Goal: Task Accomplishment & Management: Use online tool/utility

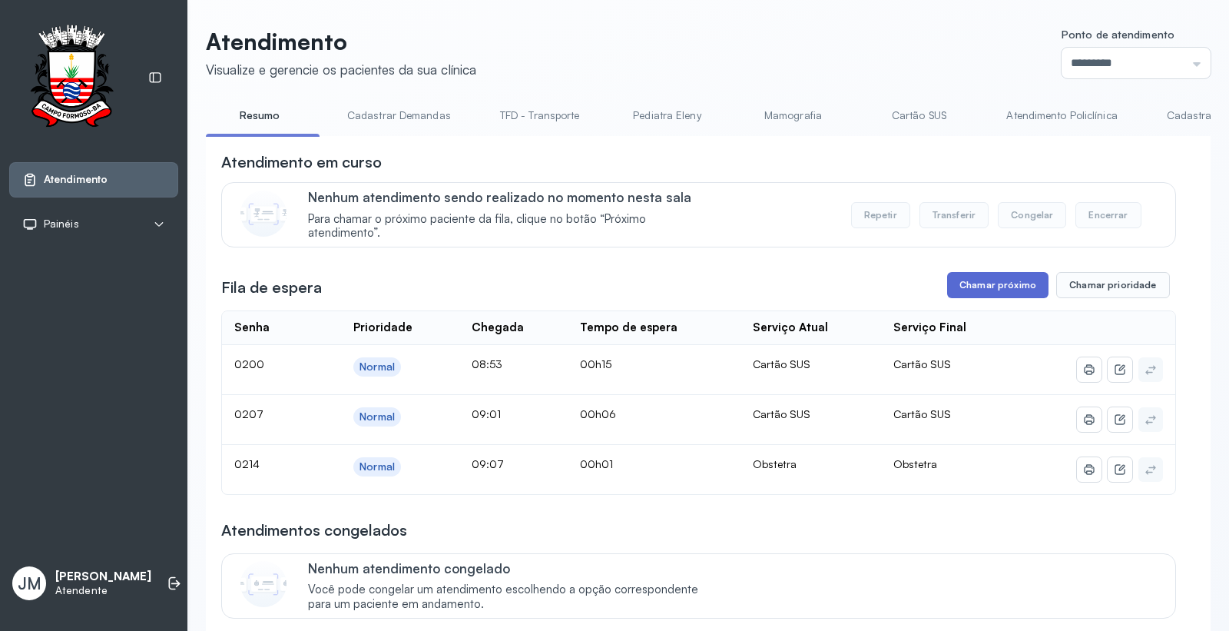
click at [988, 290] on button "Chamar próximo" at bounding box center [997, 285] width 101 height 26
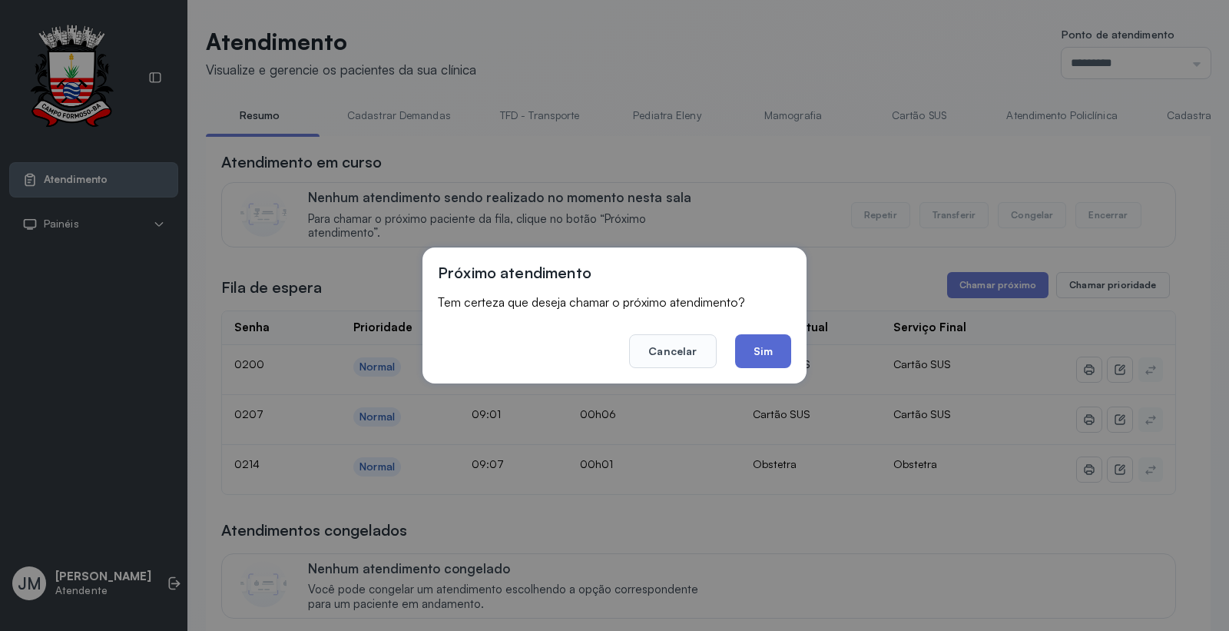
click at [773, 356] on button "Sim" at bounding box center [763, 351] width 56 height 34
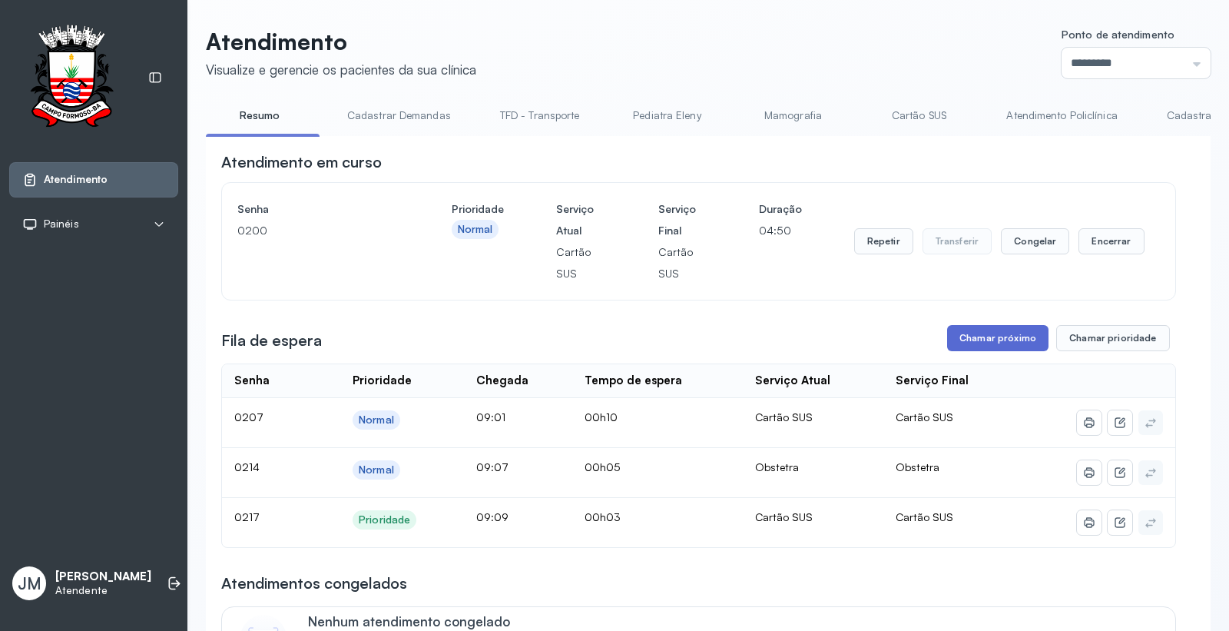
click at [972, 334] on button "Chamar próximo" at bounding box center [997, 338] width 101 height 26
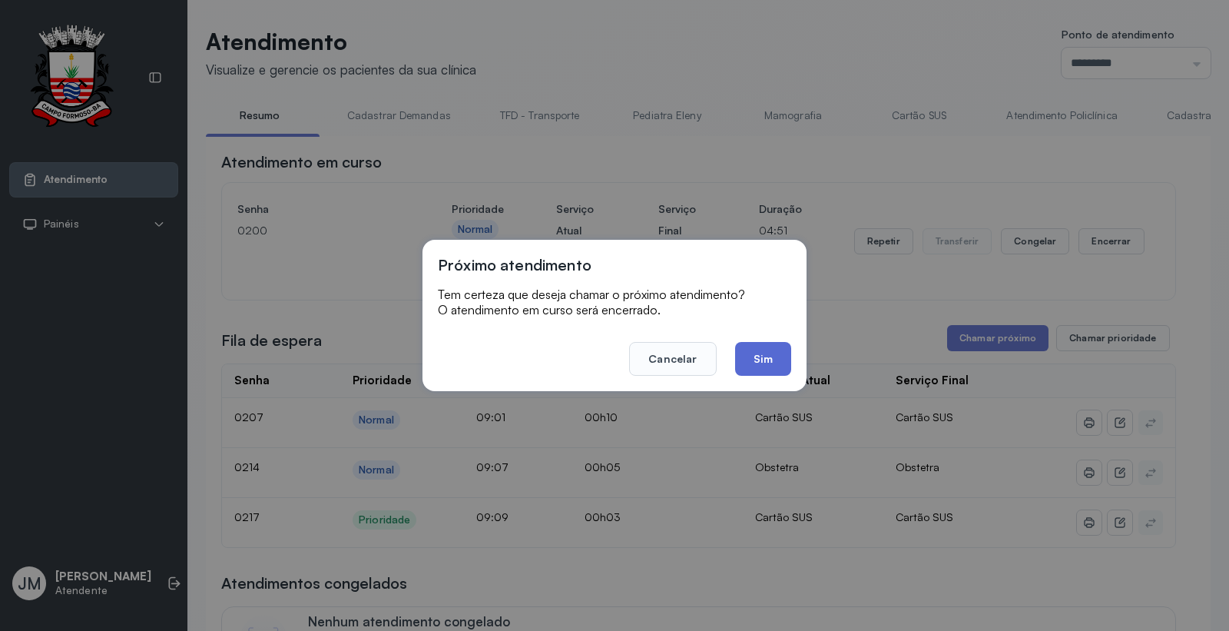
click at [760, 350] on button "Sim" at bounding box center [763, 359] width 56 height 34
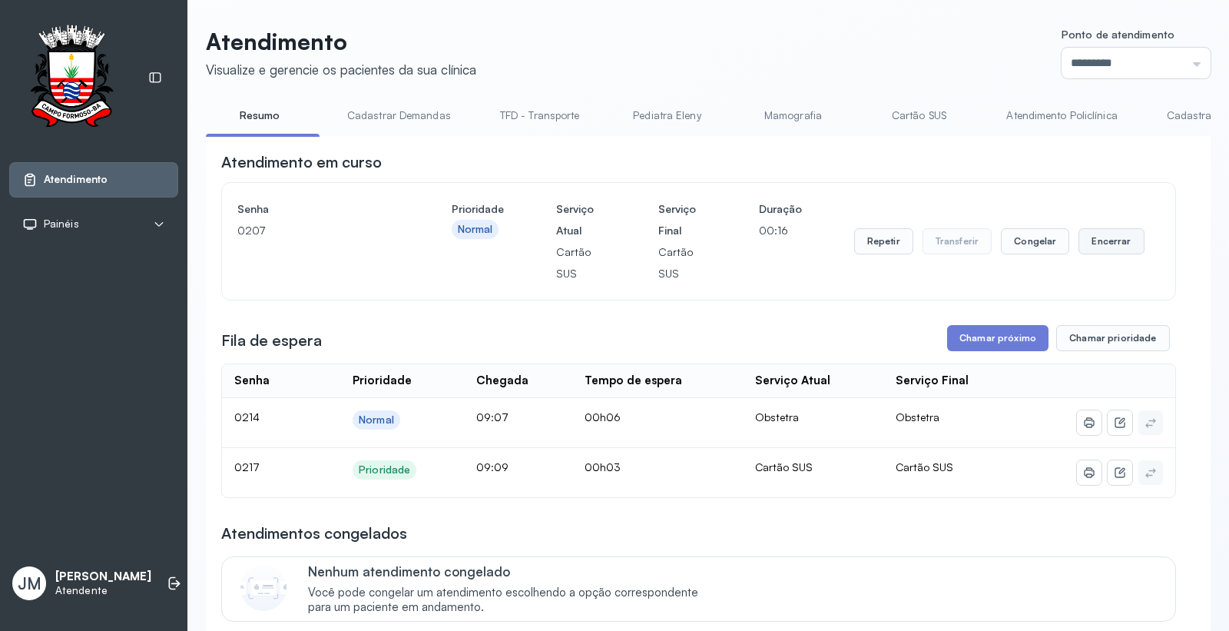
click at [1093, 243] on button "Encerrar" at bounding box center [1110, 241] width 65 height 26
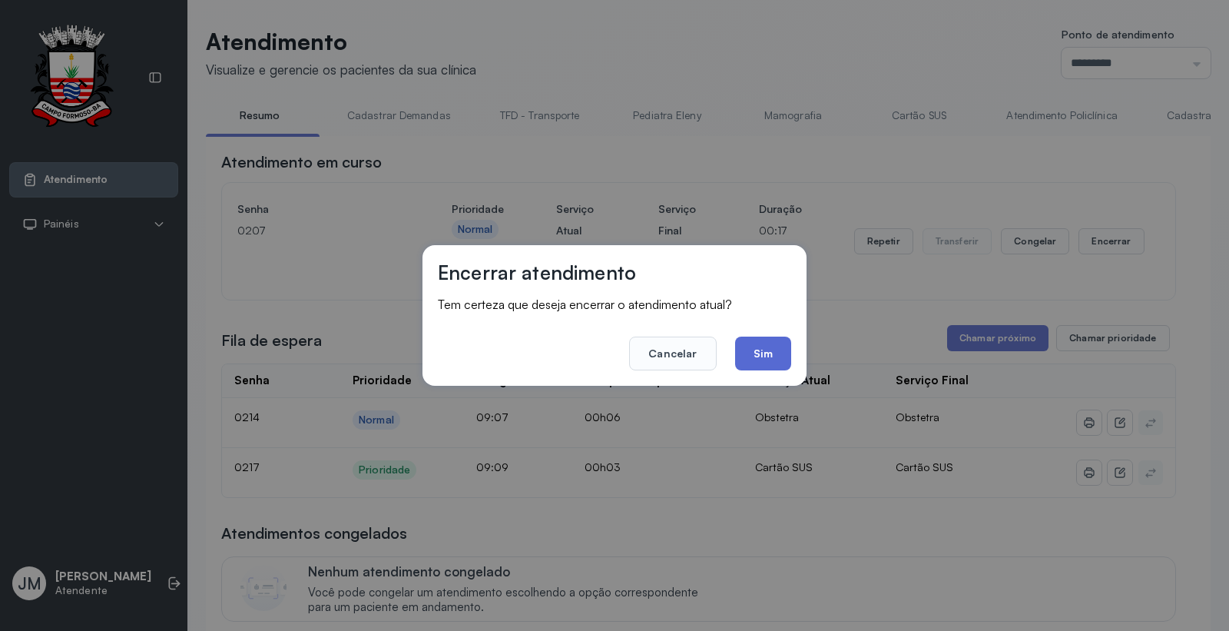
click at [778, 358] on button "Sim" at bounding box center [763, 353] width 56 height 34
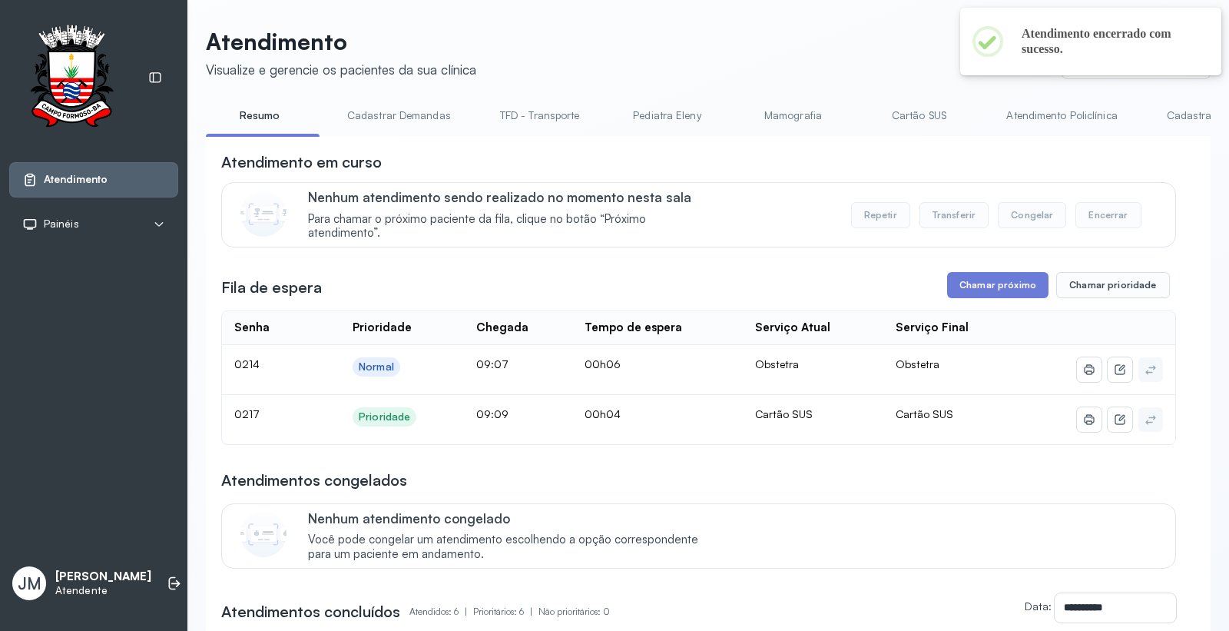
click at [918, 118] on link "Cartão SUS" at bounding box center [919, 115] width 108 height 25
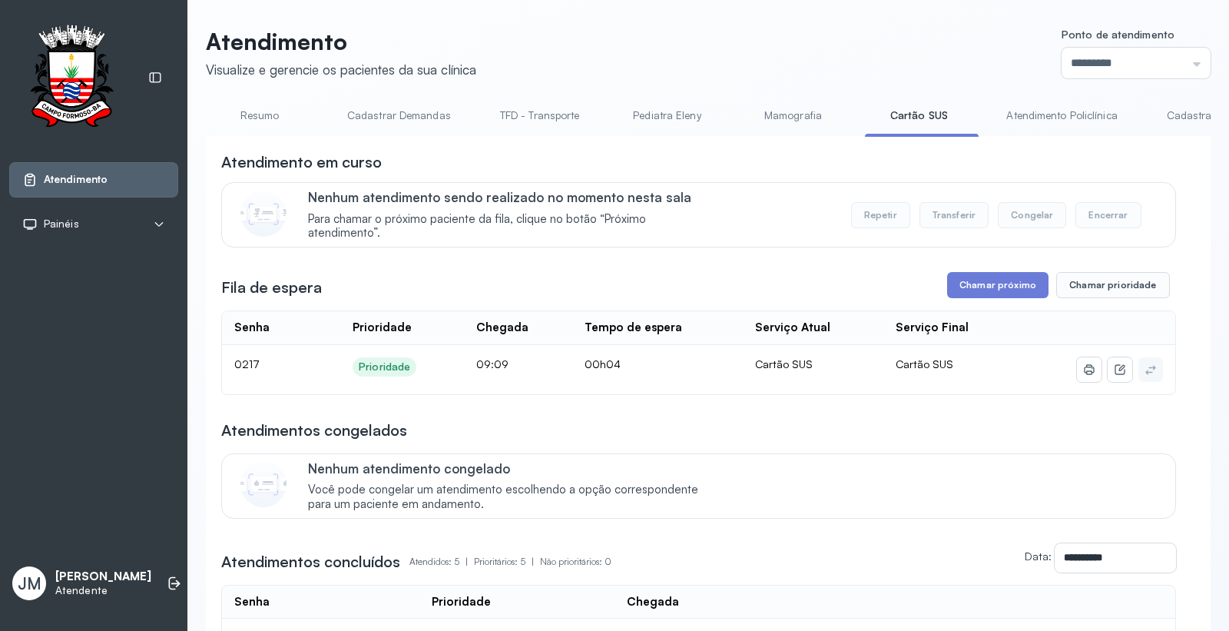
click at [985, 271] on div "**********" at bounding box center [698, 495] width 955 height 689
click at [989, 282] on button "Chamar próximo" at bounding box center [997, 285] width 101 height 26
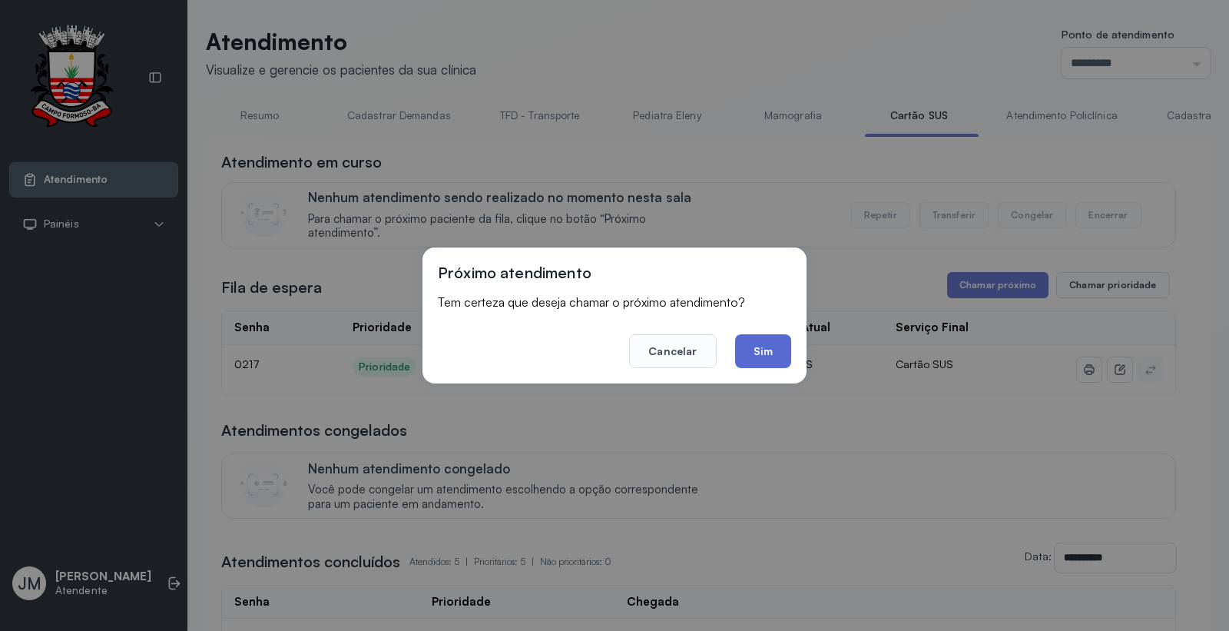
click at [777, 349] on button "Sim" at bounding box center [763, 351] width 56 height 34
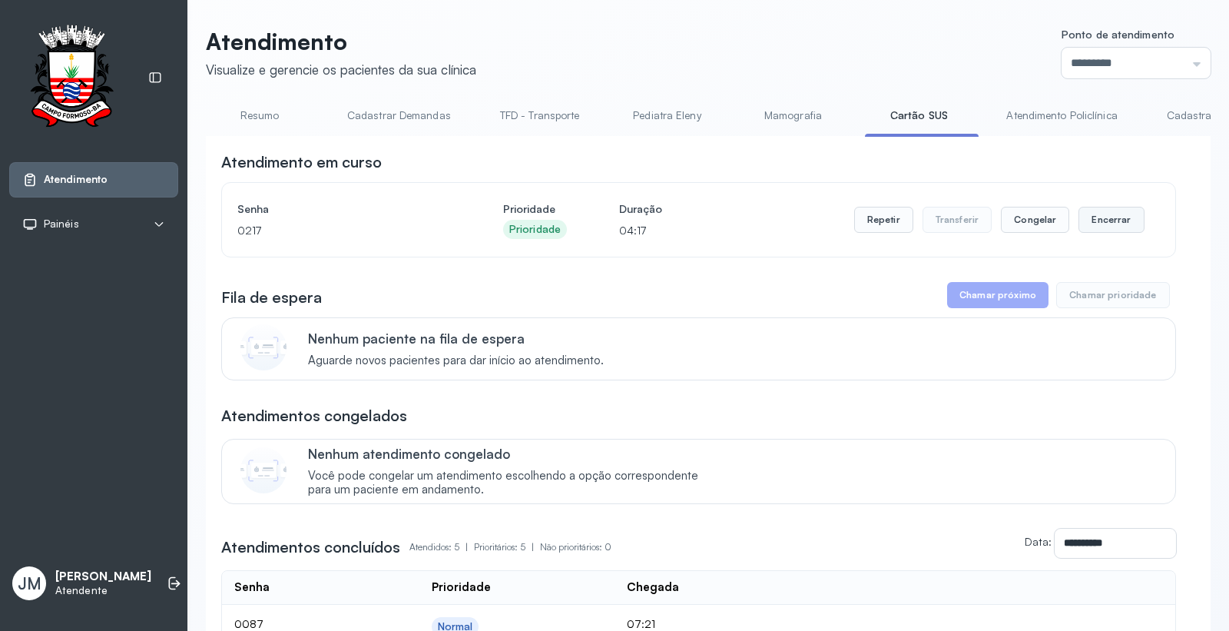
click at [1094, 223] on button "Encerrar" at bounding box center [1110, 220] width 65 height 26
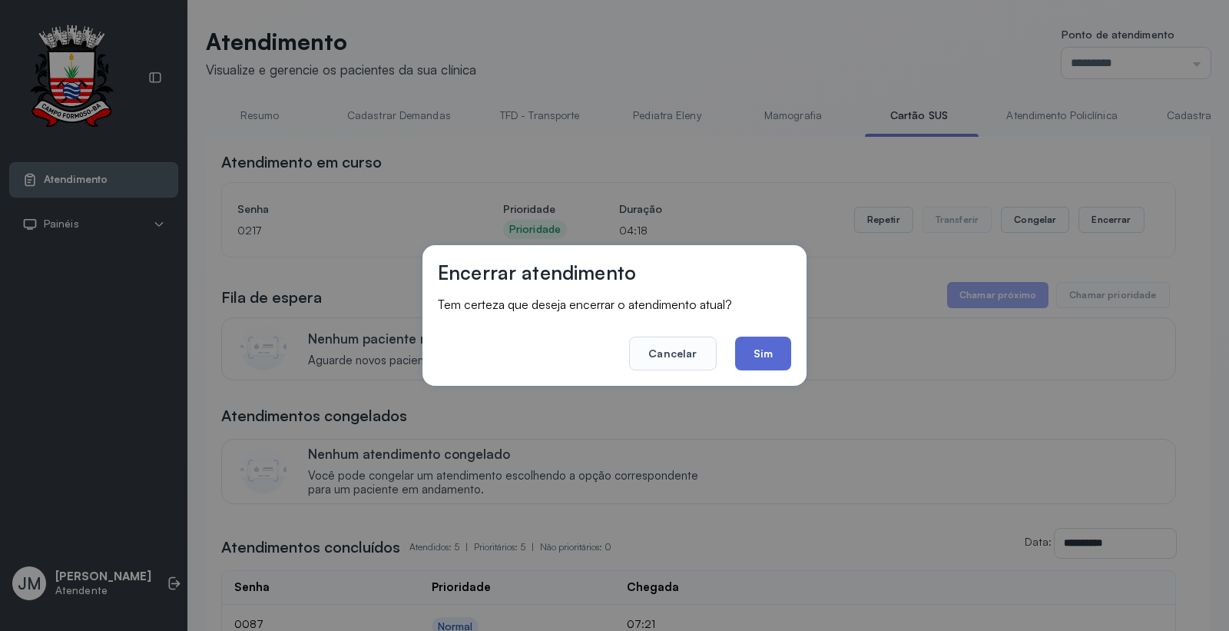
click at [759, 355] on button "Sim" at bounding box center [763, 353] width 56 height 34
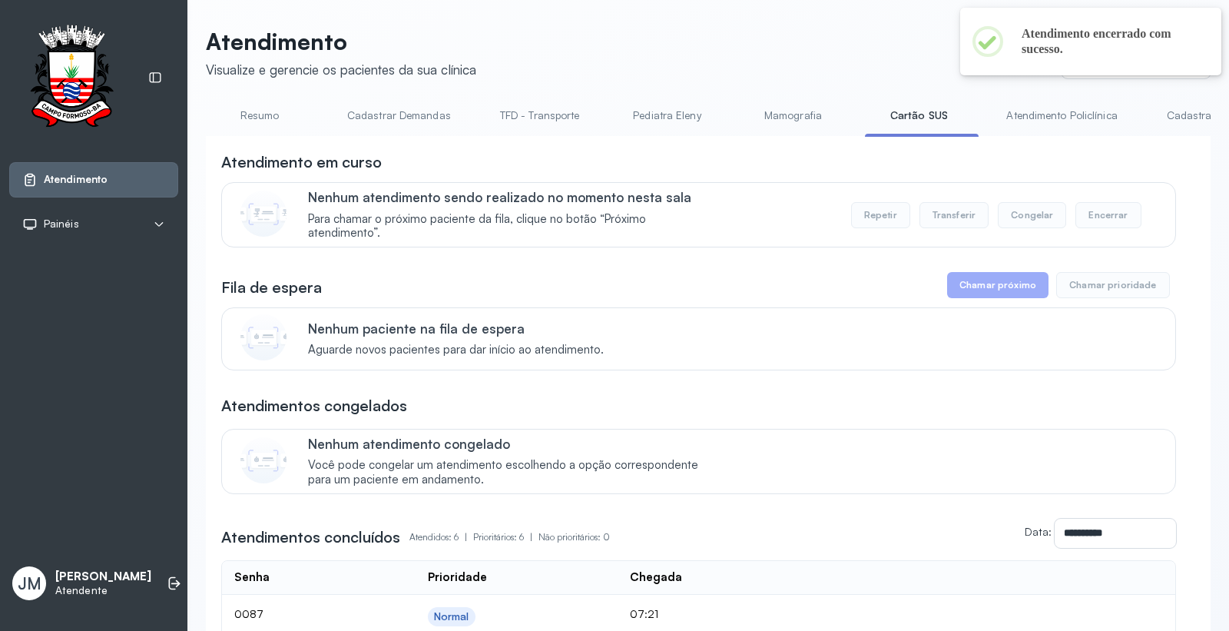
click at [257, 111] on link "Resumo" at bounding box center [260, 115] width 108 height 25
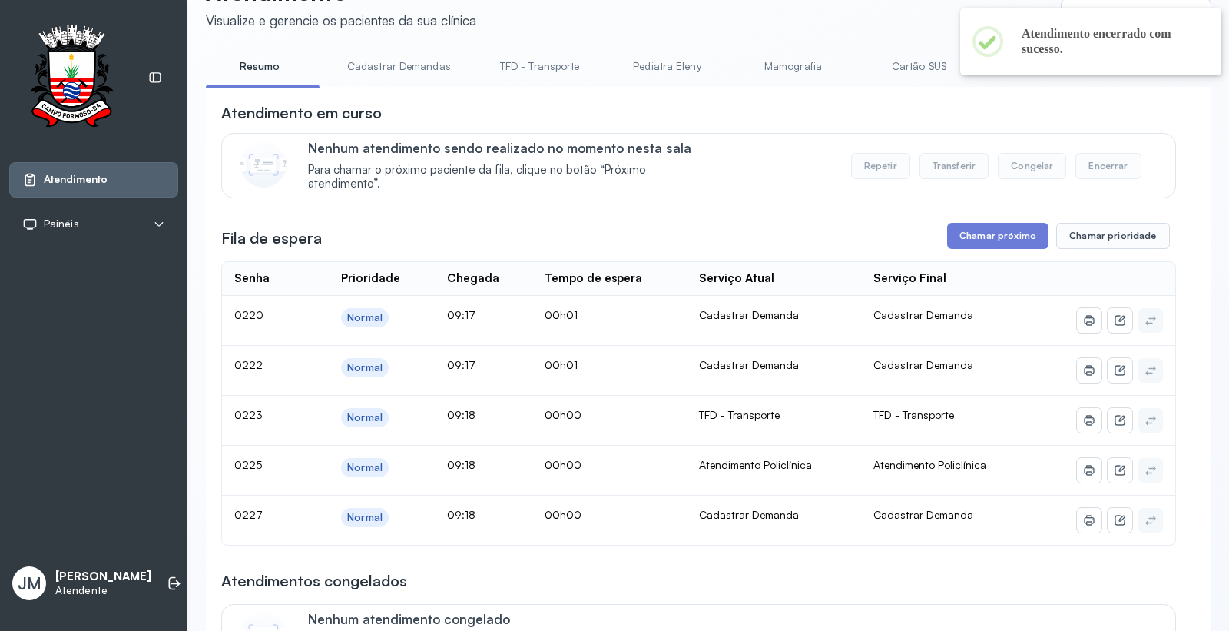
scroll to position [85, 0]
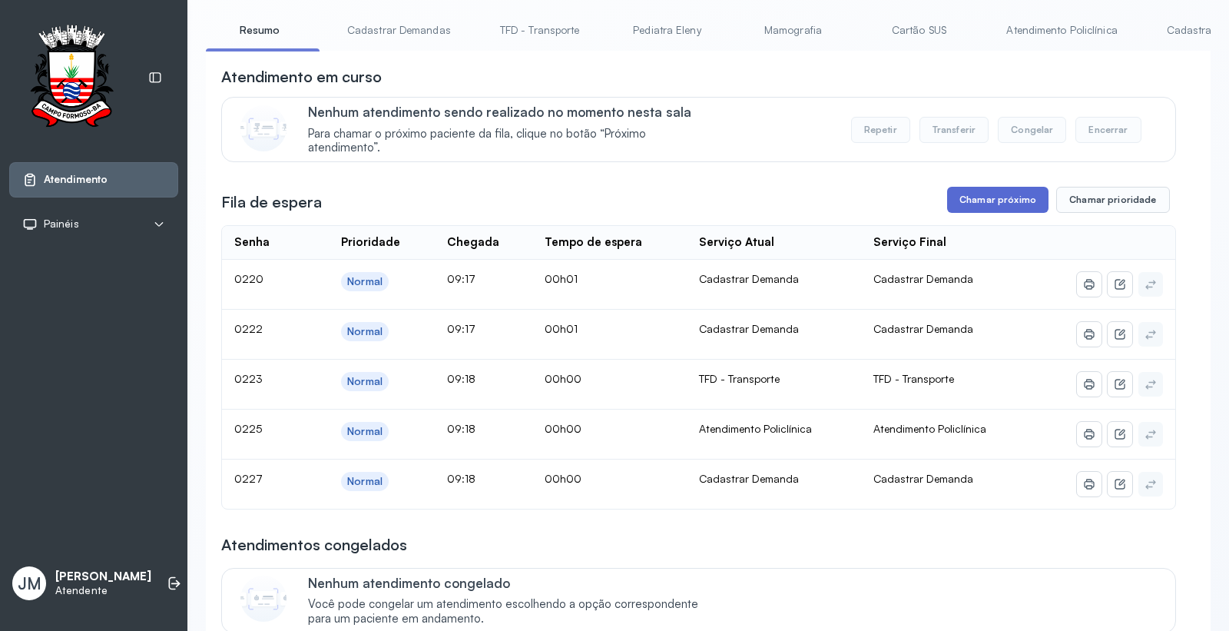
click at [982, 200] on button "Chamar próximo" at bounding box center [997, 200] width 101 height 26
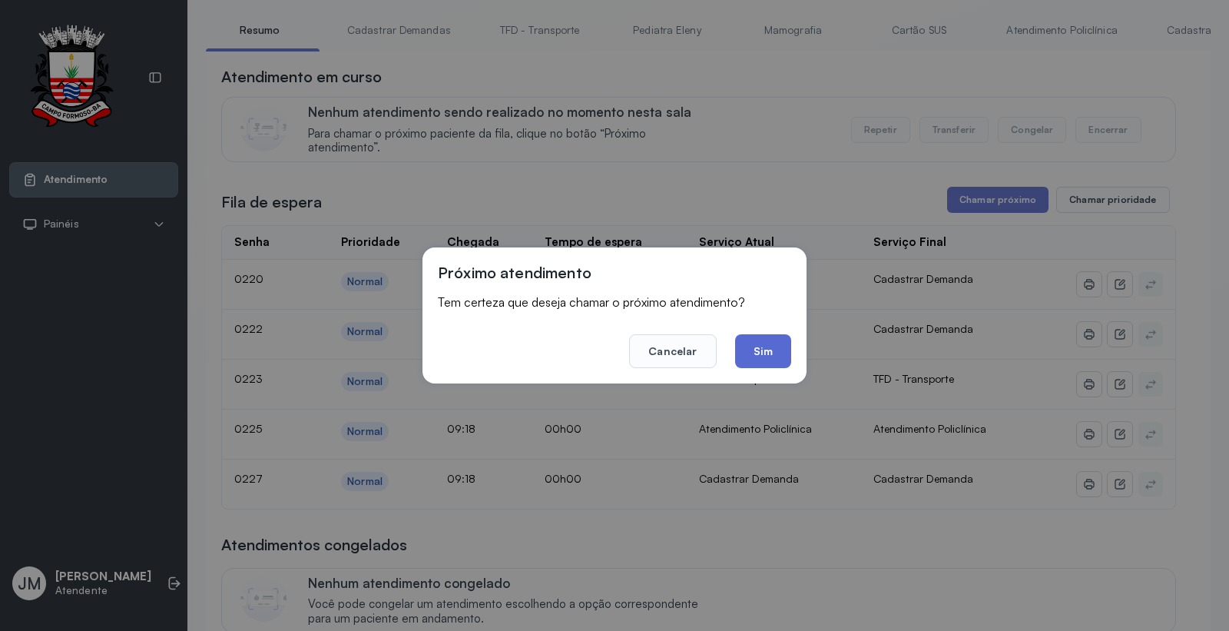
click at [765, 347] on button "Sim" at bounding box center [763, 351] width 56 height 34
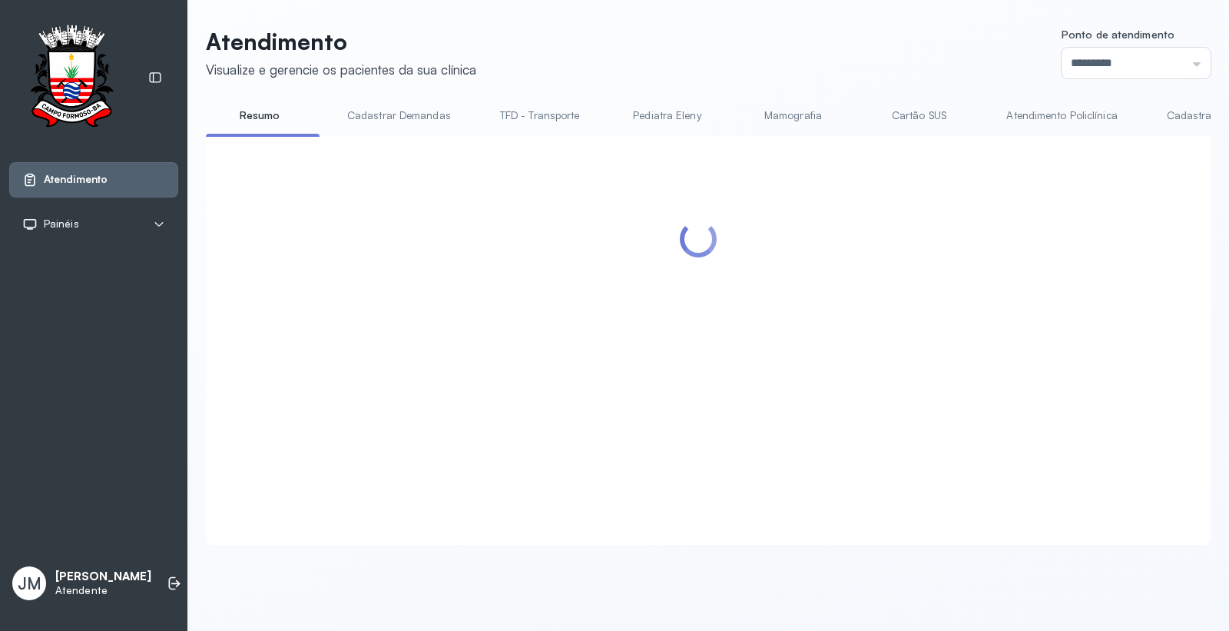
scroll to position [0, 0]
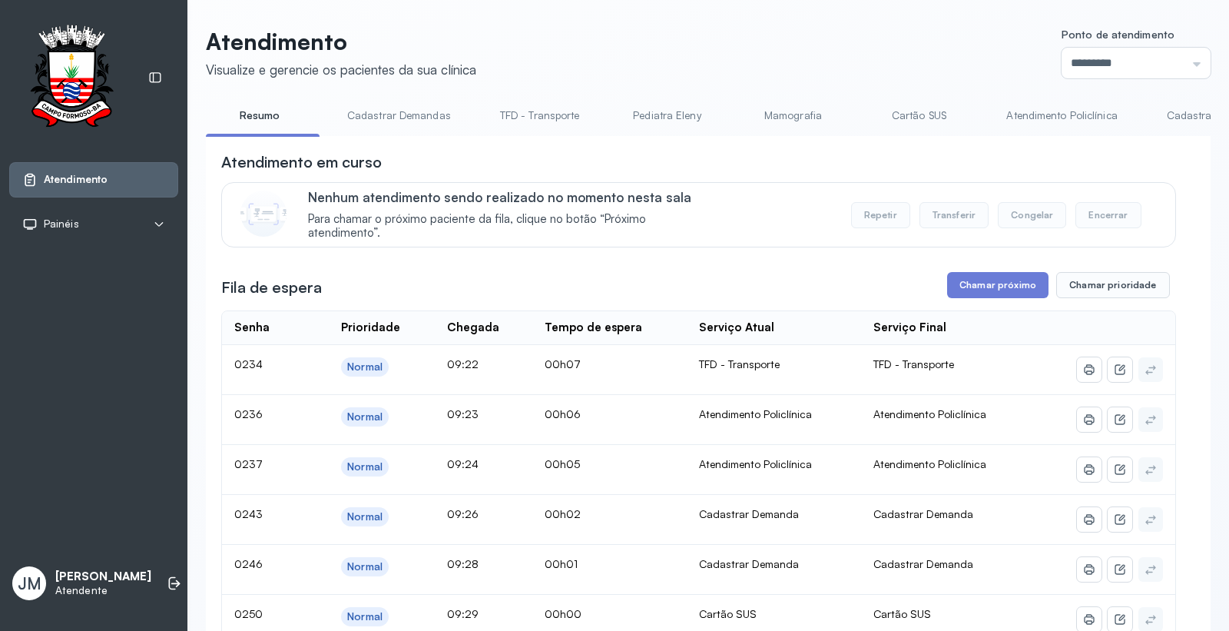
click at [916, 113] on link "Cartão SUS" at bounding box center [919, 115] width 108 height 25
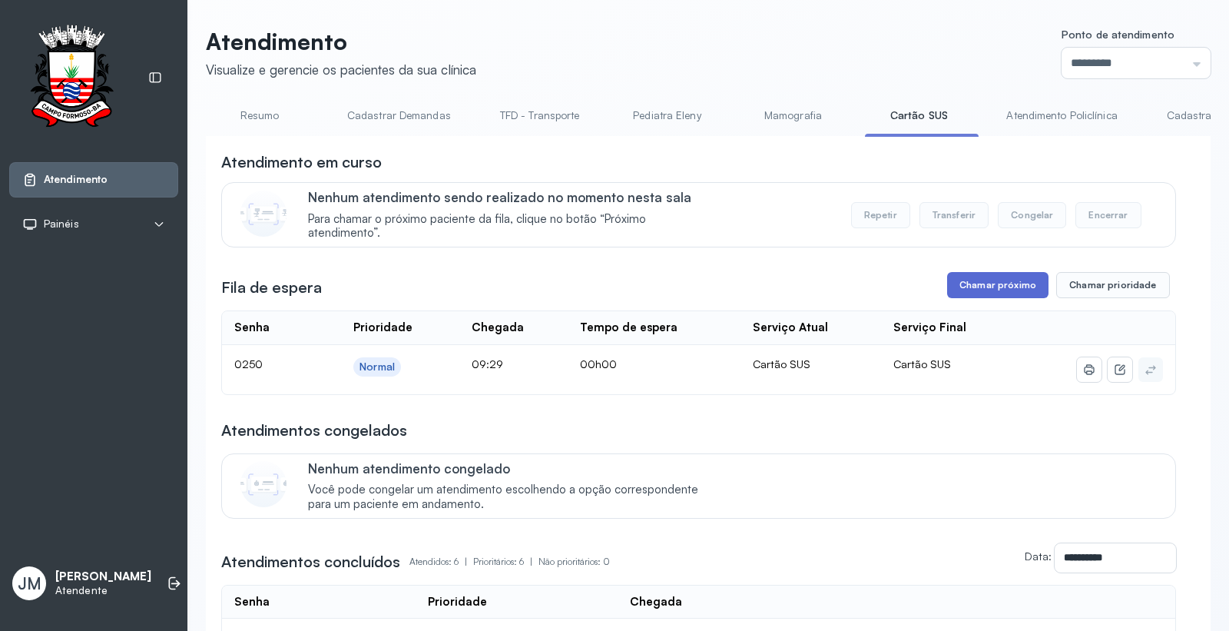
click at [994, 287] on button "Chamar próximo" at bounding box center [997, 285] width 101 height 26
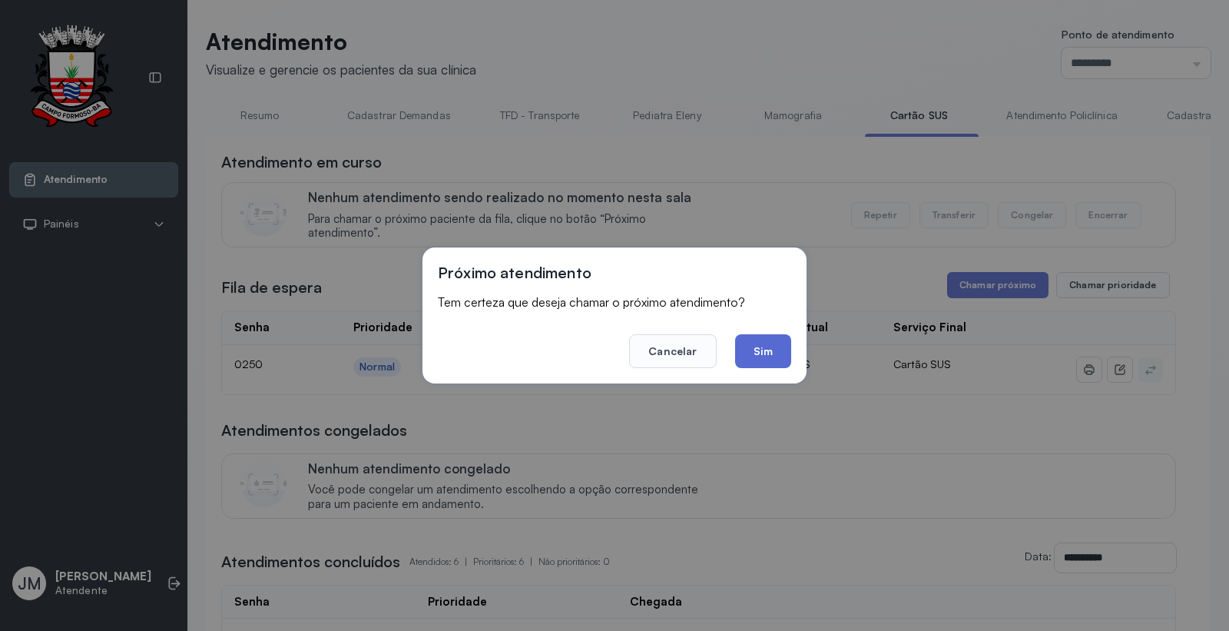
drag, startPoint x: 785, startPoint y: 370, endPoint x: 784, endPoint y: 362, distance: 8.5
click at [785, 366] on div "Próximo atendimento Tem certeza que deseja chamar o próximo atendimento? Cancel…" at bounding box center [614, 315] width 384 height 136
click at [780, 356] on button "Sim" at bounding box center [763, 351] width 56 height 34
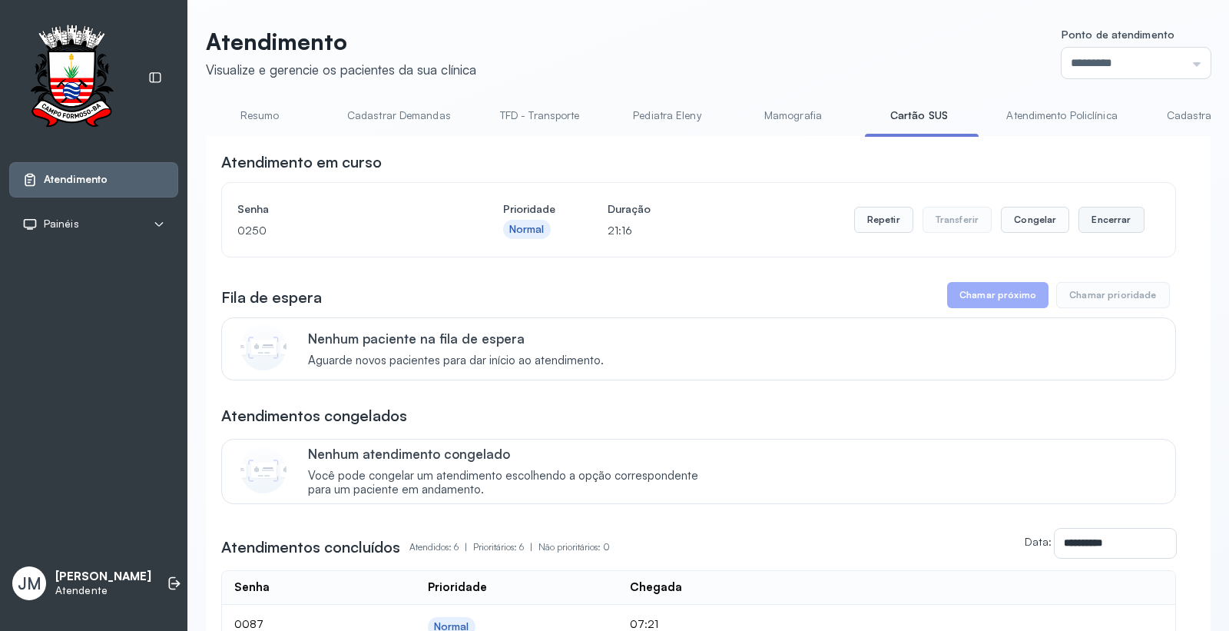
click at [1116, 220] on button "Encerrar" at bounding box center [1110, 220] width 65 height 26
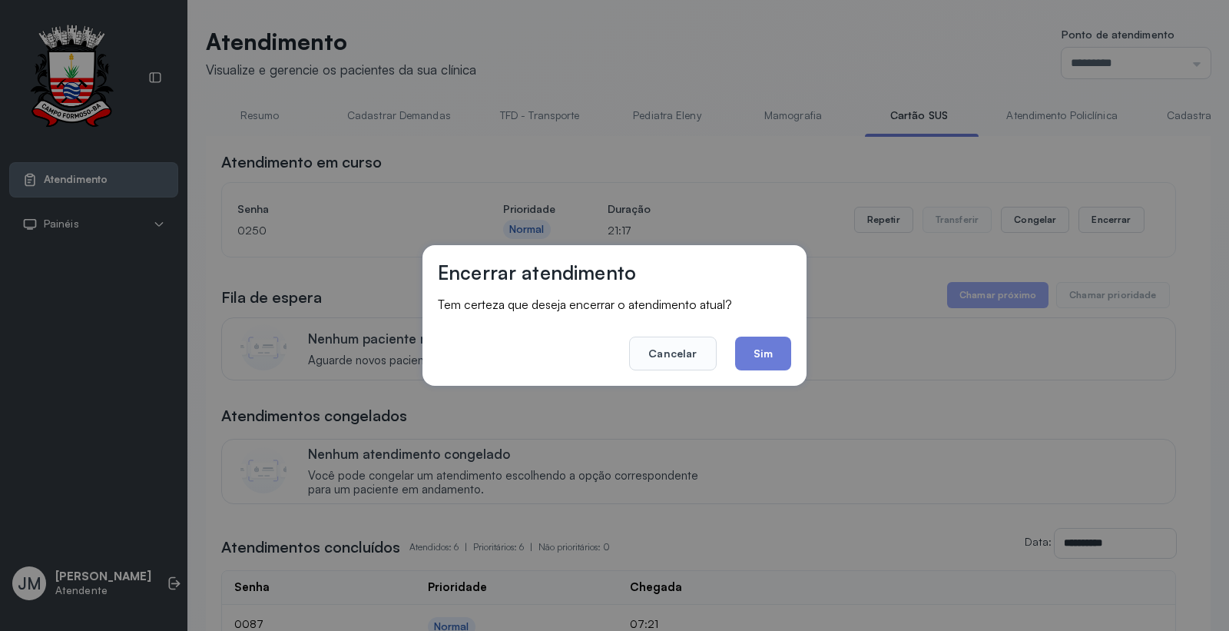
drag, startPoint x: 767, startPoint y: 344, endPoint x: 777, endPoint y: 342, distance: 10.2
click at [769, 344] on button "Sim" at bounding box center [763, 353] width 56 height 34
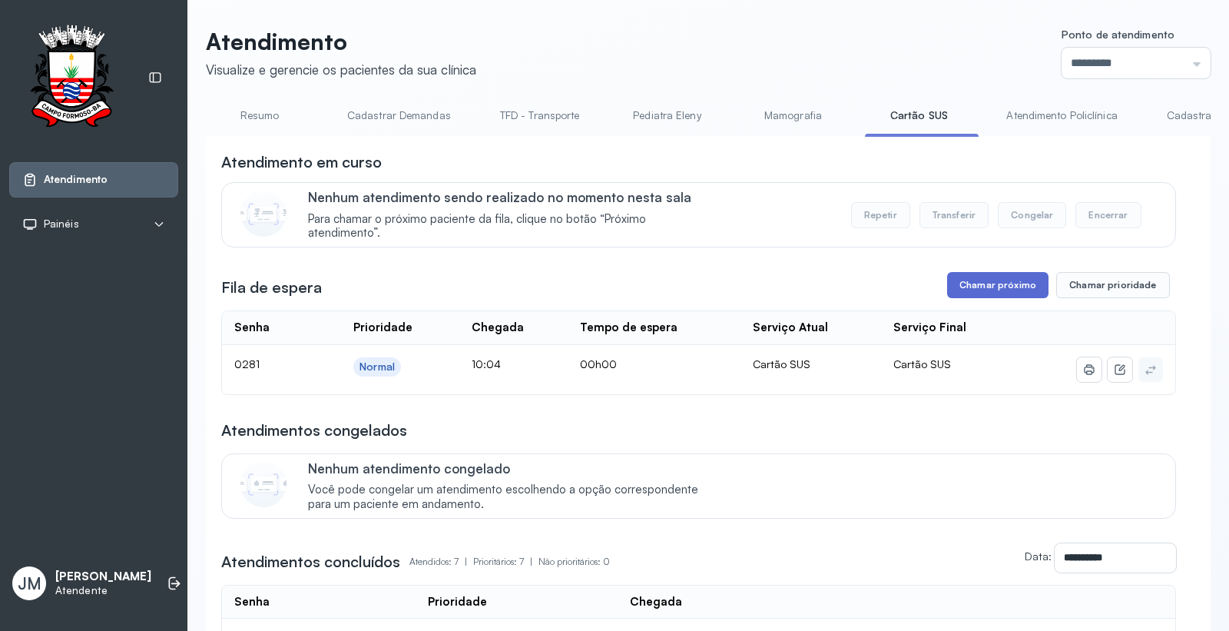
drag, startPoint x: 951, startPoint y: 261, endPoint x: 951, endPoint y: 282, distance: 20.7
click at [951, 266] on div "**********" at bounding box center [698, 540] width 955 height 778
click at [952, 282] on button "Chamar próximo" at bounding box center [997, 285] width 101 height 26
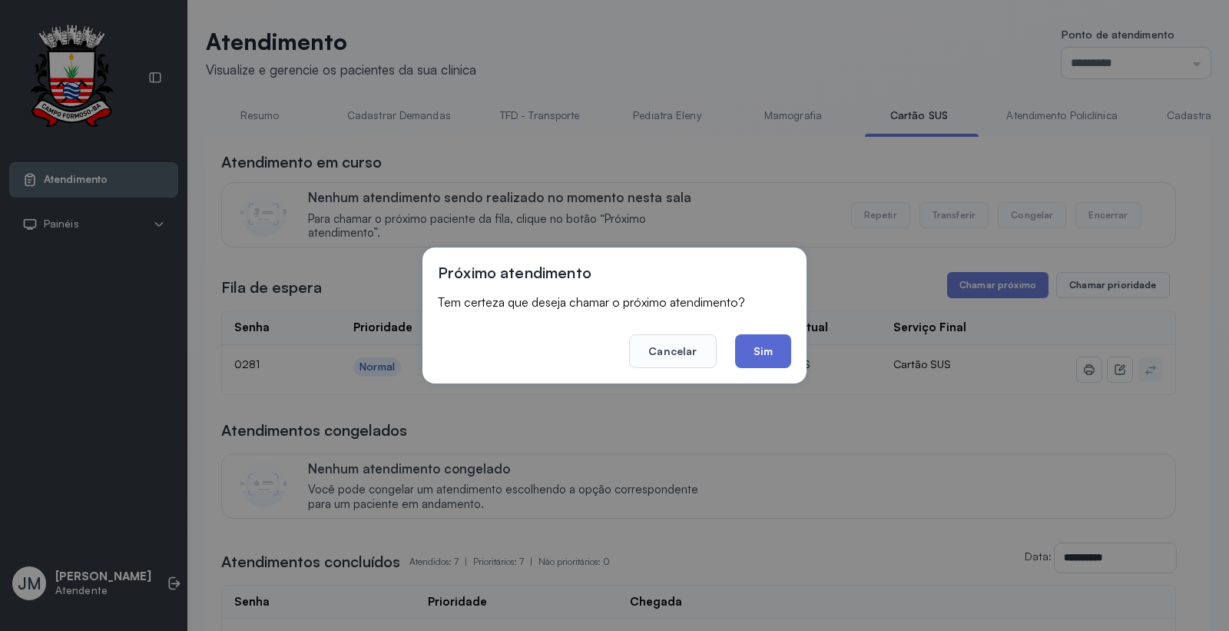
click at [755, 347] on button "Sim" at bounding box center [763, 351] width 56 height 34
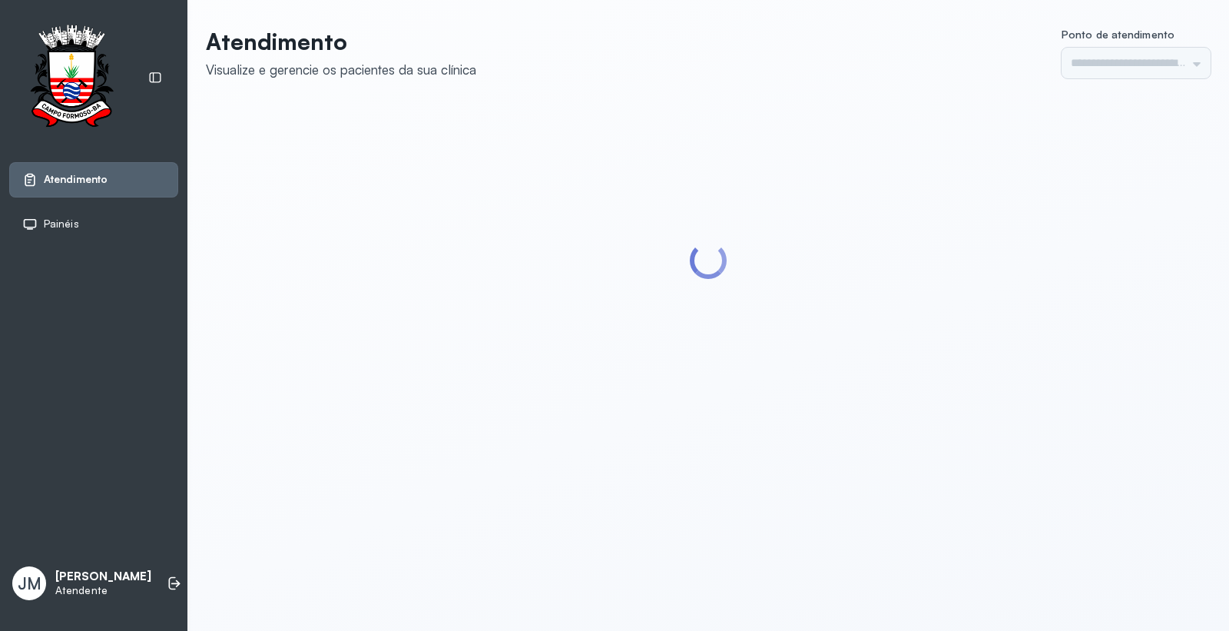
type input "*********"
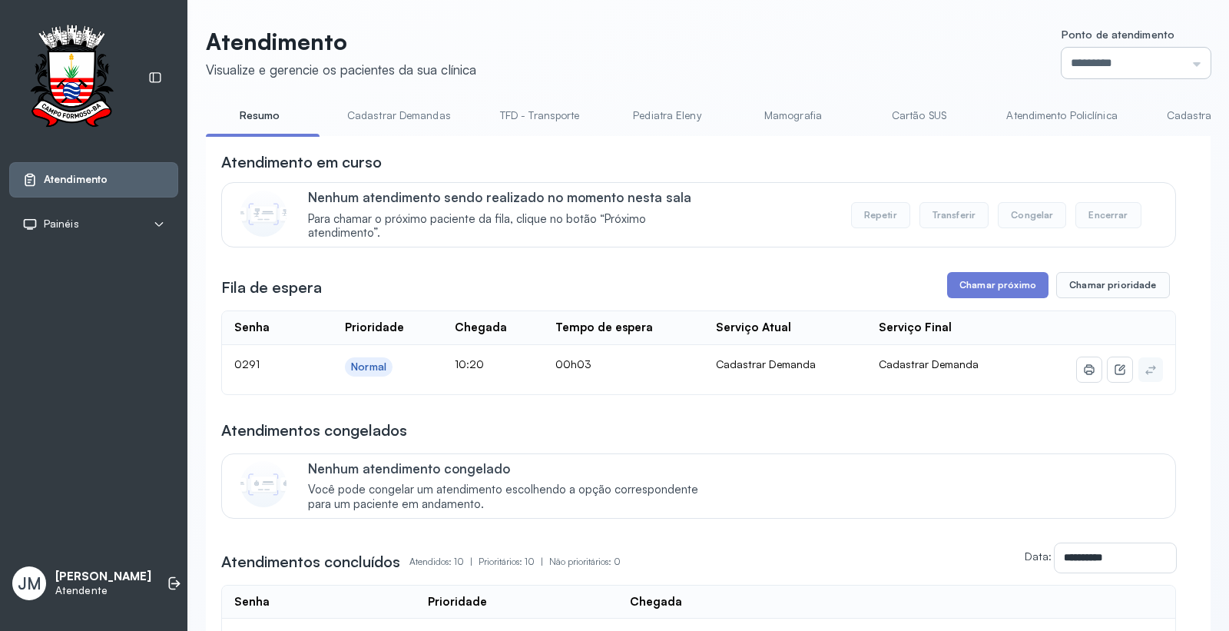
click at [1064, 61] on input "*********" at bounding box center [1135, 63] width 149 height 31
click at [1078, 242] on div "Atendimento Visualize e gerencie os pacientes da sua clínica Ponto de atendimen…" at bounding box center [708, 595] width 1005 height 1134
click at [1007, 289] on button "Chamar próximo" at bounding box center [997, 285] width 101 height 26
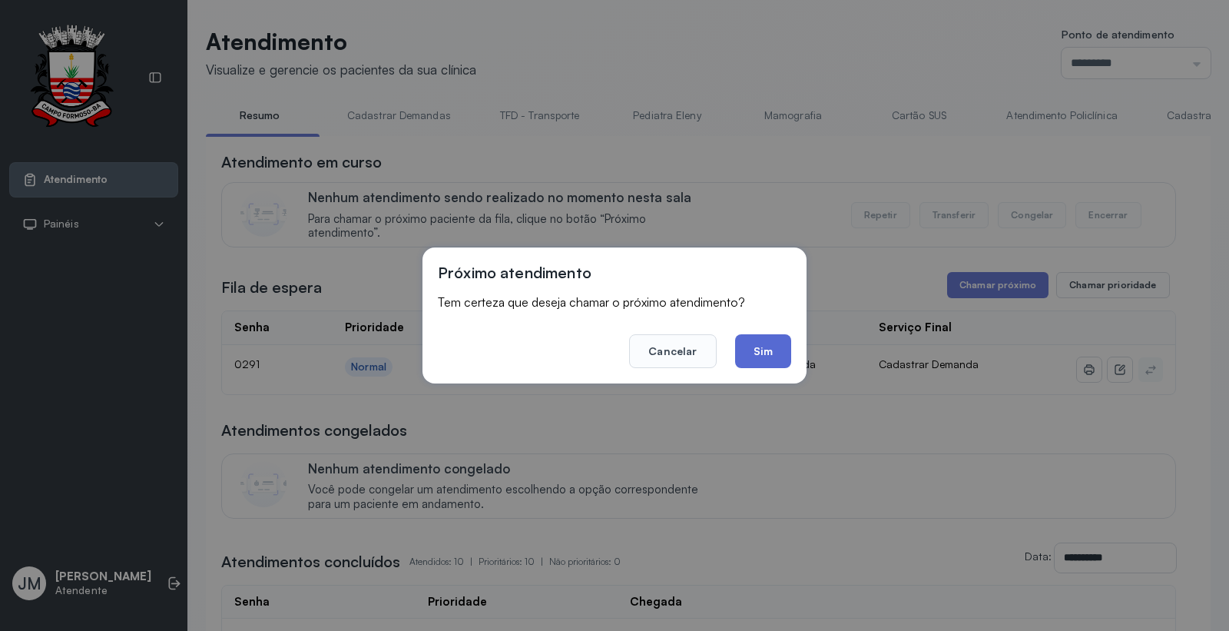
click at [786, 350] on button "Sim" at bounding box center [763, 351] width 56 height 34
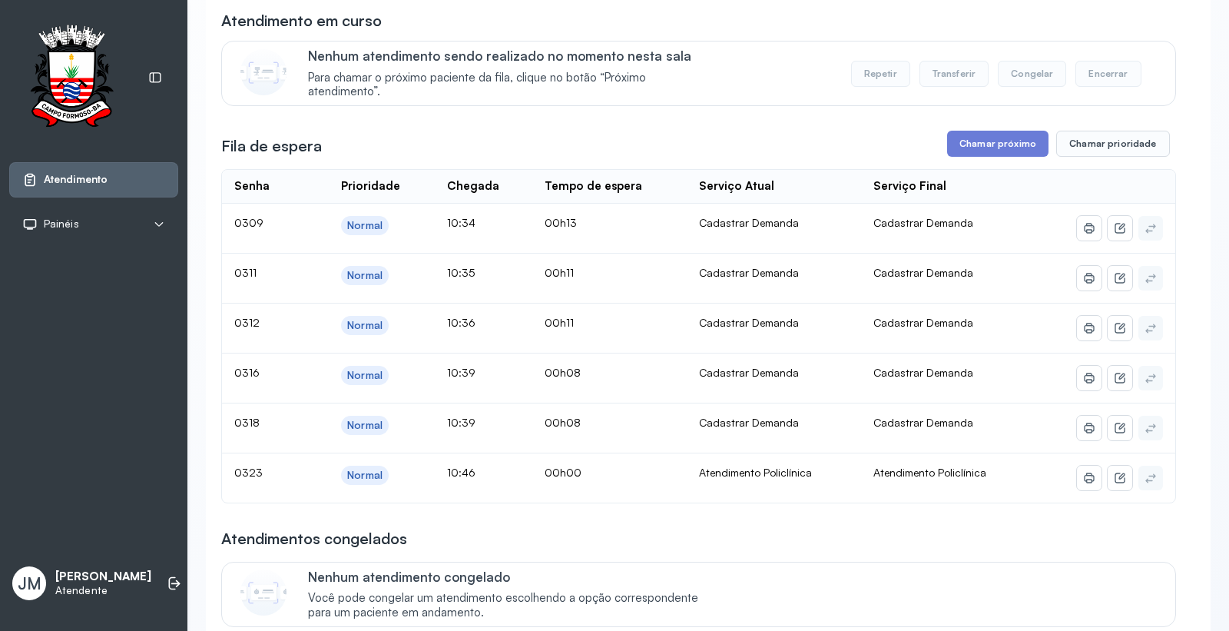
scroll to position [171, 0]
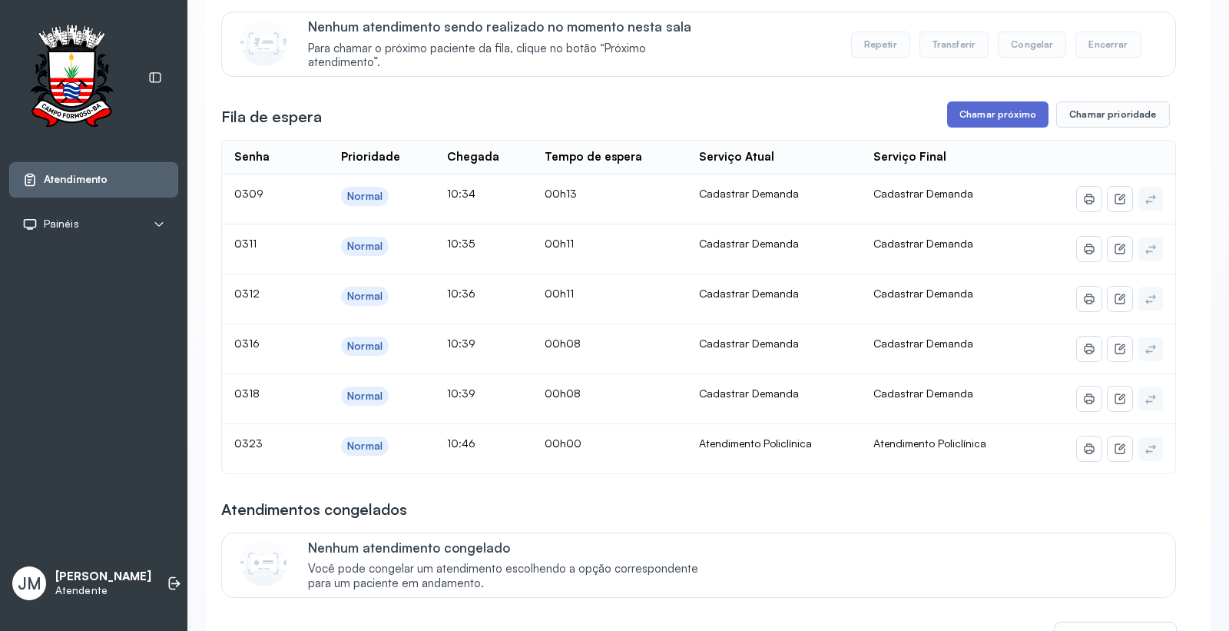
click at [999, 121] on button "Chamar próximo" at bounding box center [997, 114] width 101 height 26
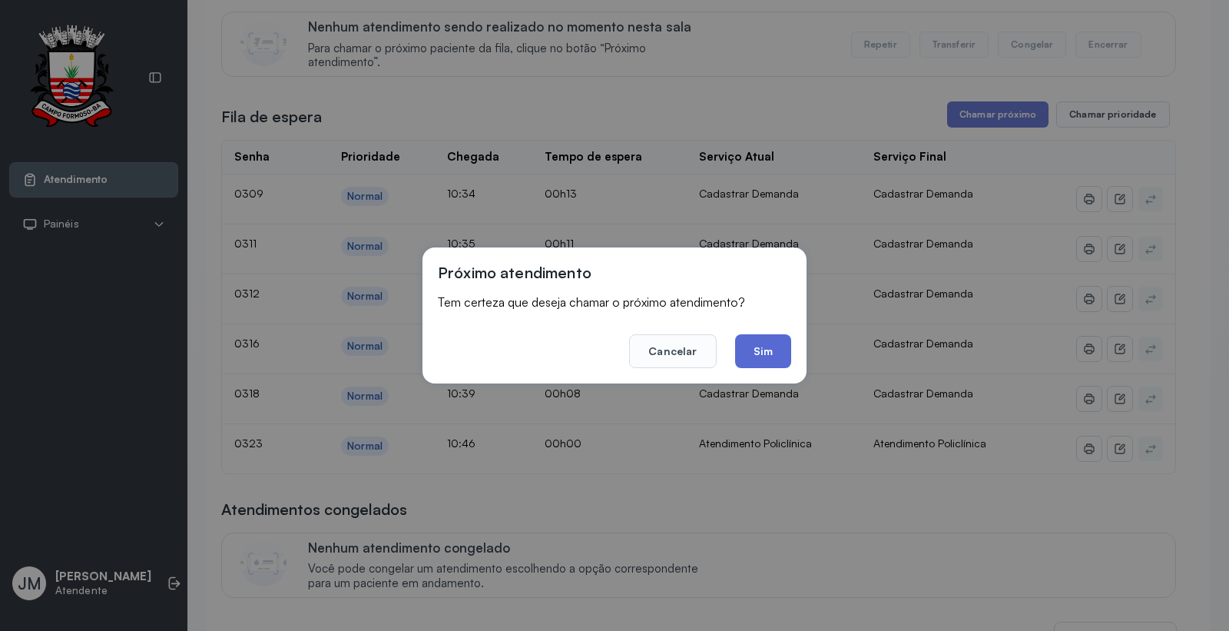
click at [764, 339] on button "Sim" at bounding box center [763, 351] width 56 height 34
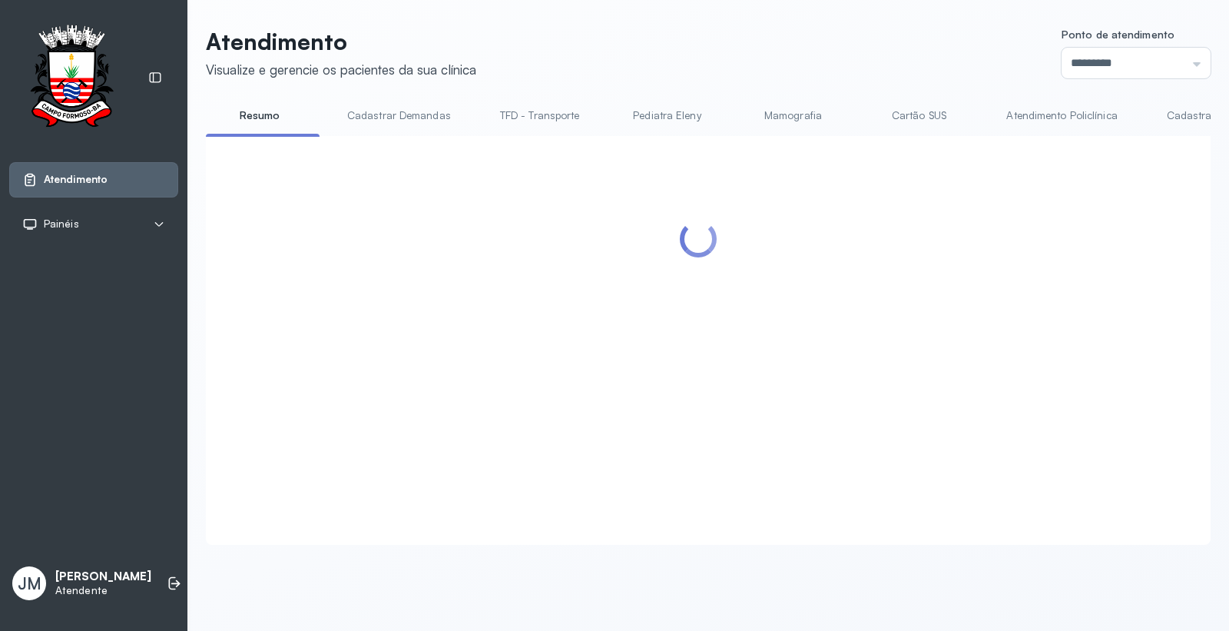
scroll to position [0, 0]
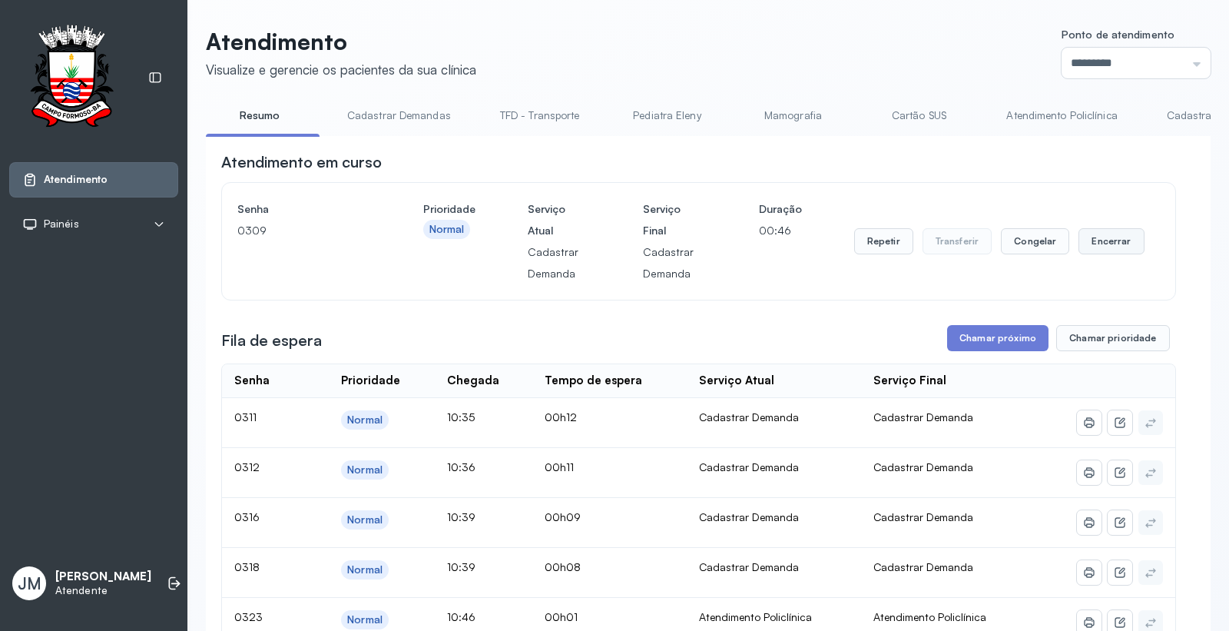
click at [1086, 246] on button "Encerrar" at bounding box center [1110, 241] width 65 height 26
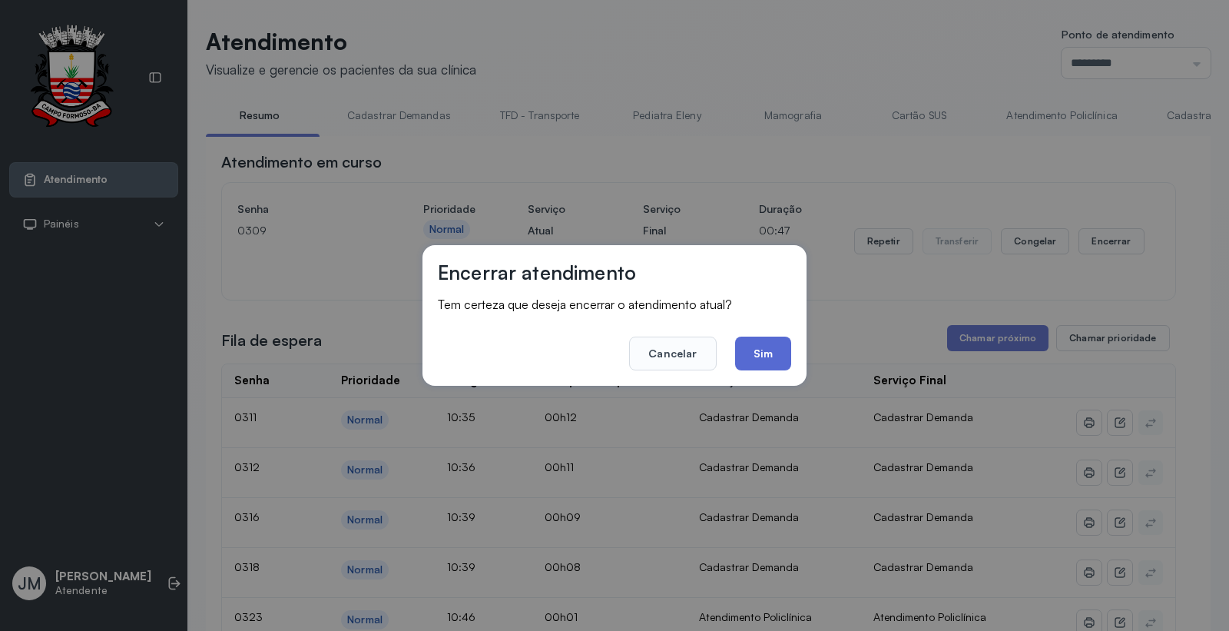
click at [764, 359] on button "Sim" at bounding box center [763, 353] width 56 height 34
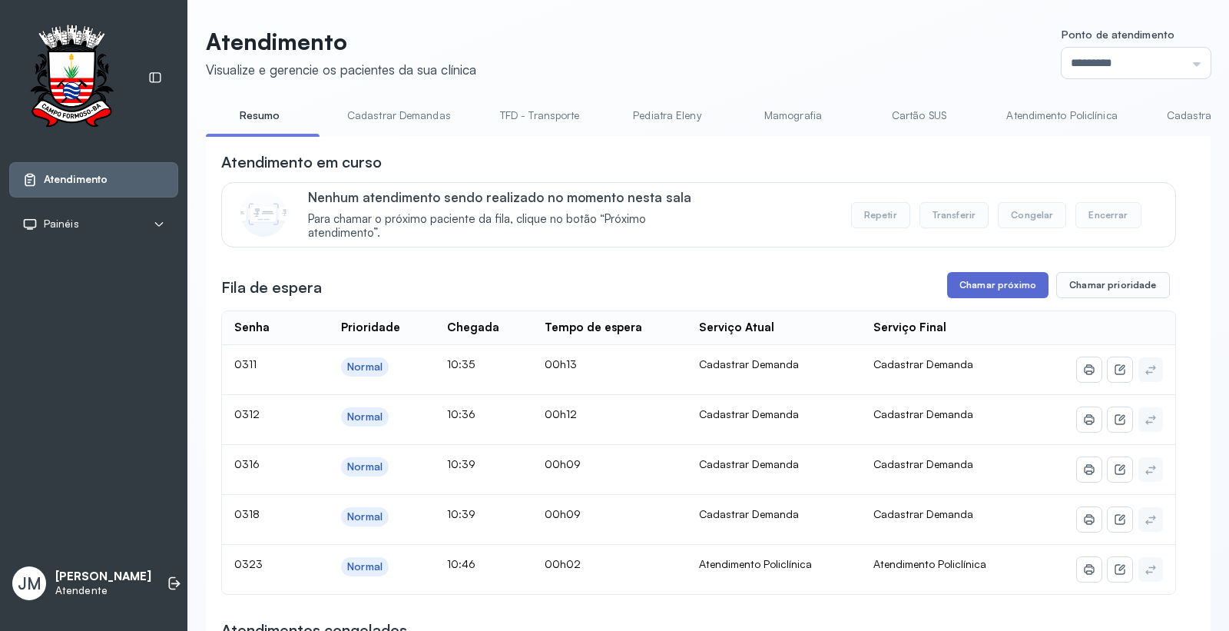
click at [969, 292] on button "Chamar próximo" at bounding box center [997, 285] width 101 height 26
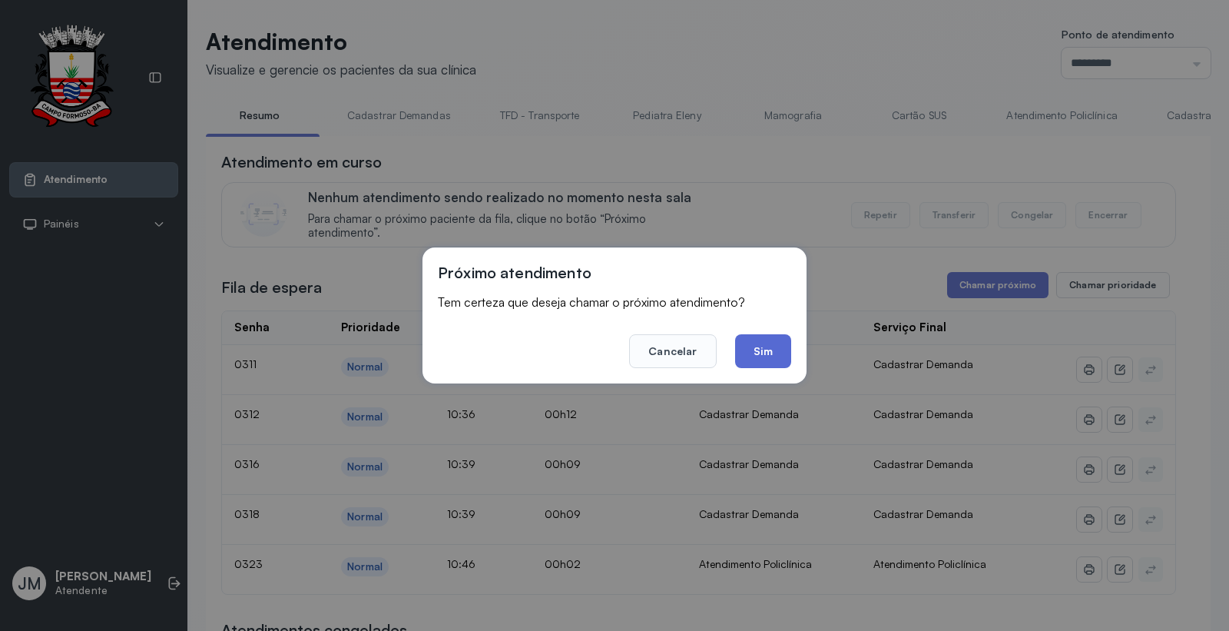
click at [773, 352] on button "Sim" at bounding box center [763, 351] width 56 height 34
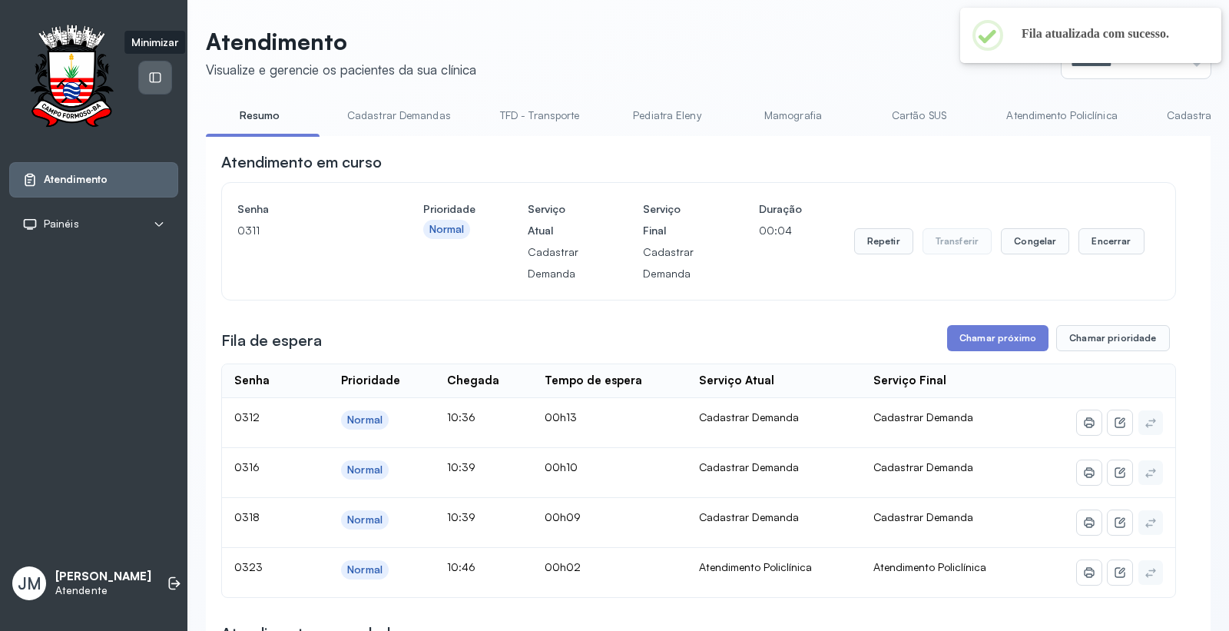
click at [157, 72] on icon at bounding box center [155, 78] width 14 height 14
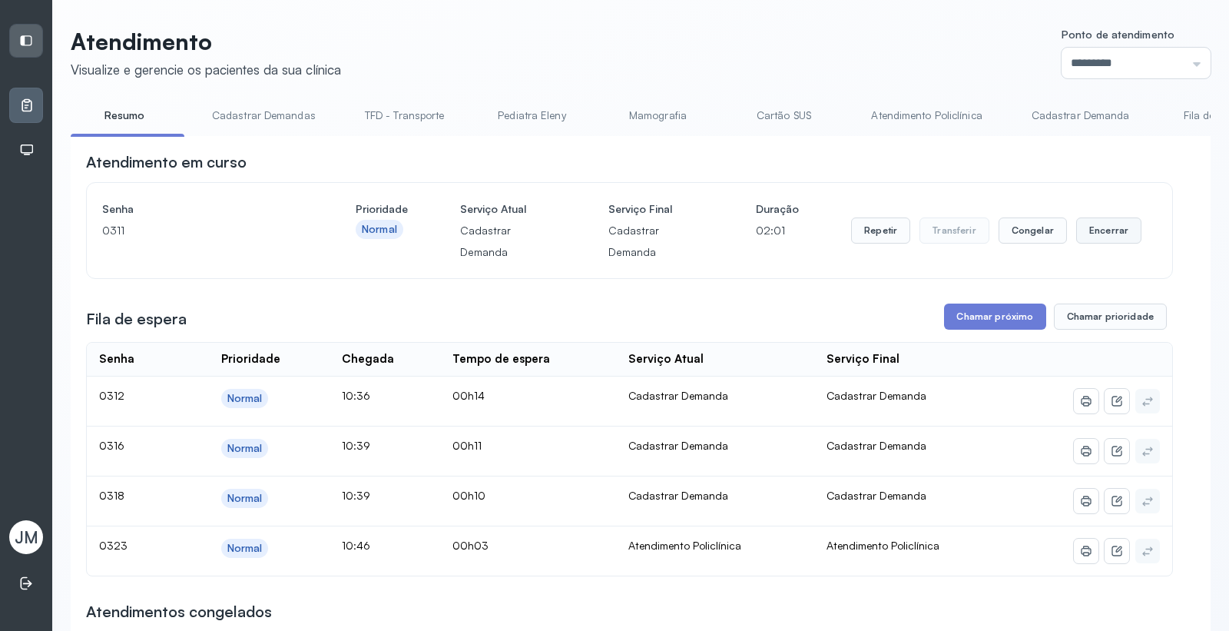
click at [1085, 234] on button "Encerrar" at bounding box center [1108, 230] width 65 height 26
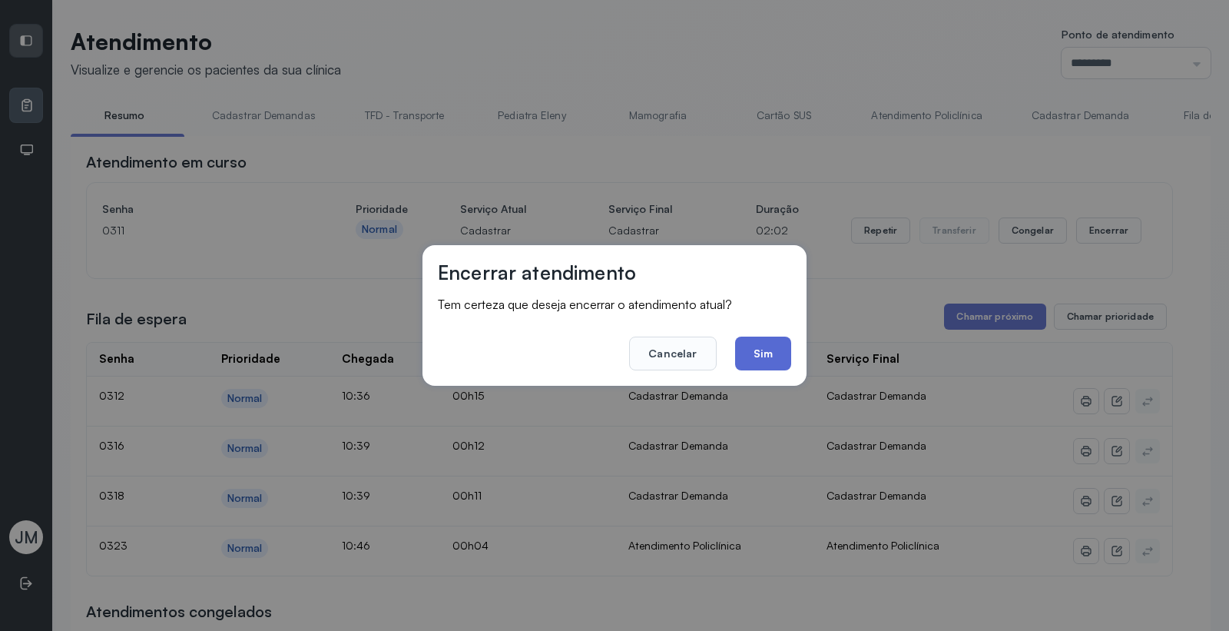
click at [768, 350] on button "Sim" at bounding box center [763, 353] width 56 height 34
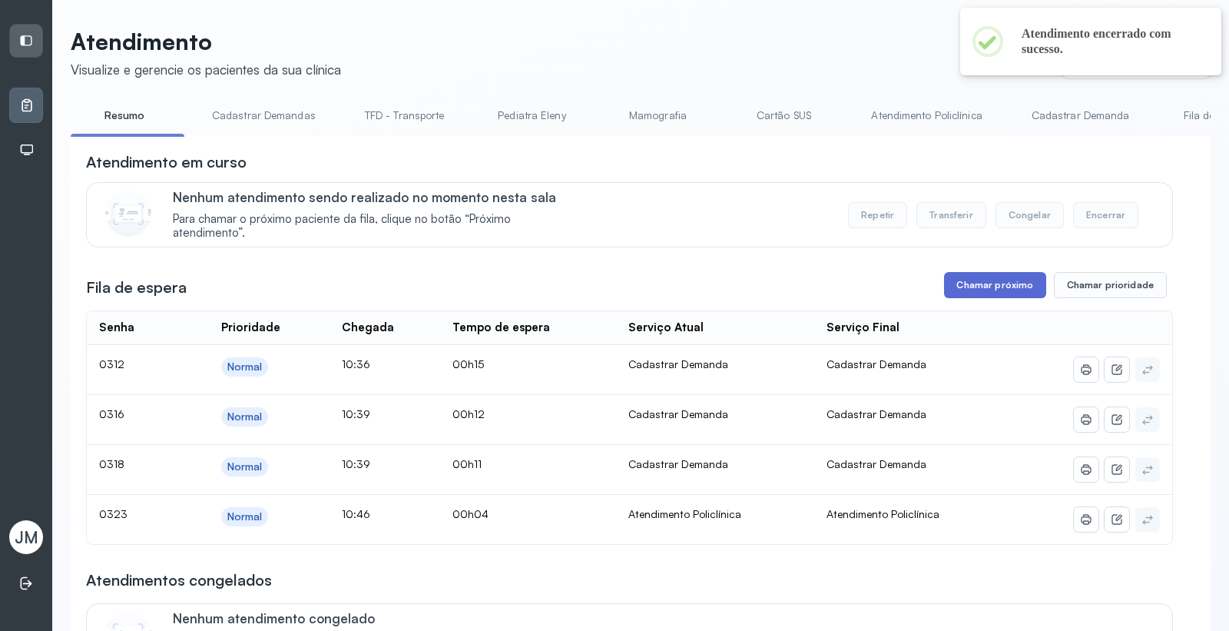
click at [995, 298] on button "Chamar próximo" at bounding box center [994, 285] width 101 height 26
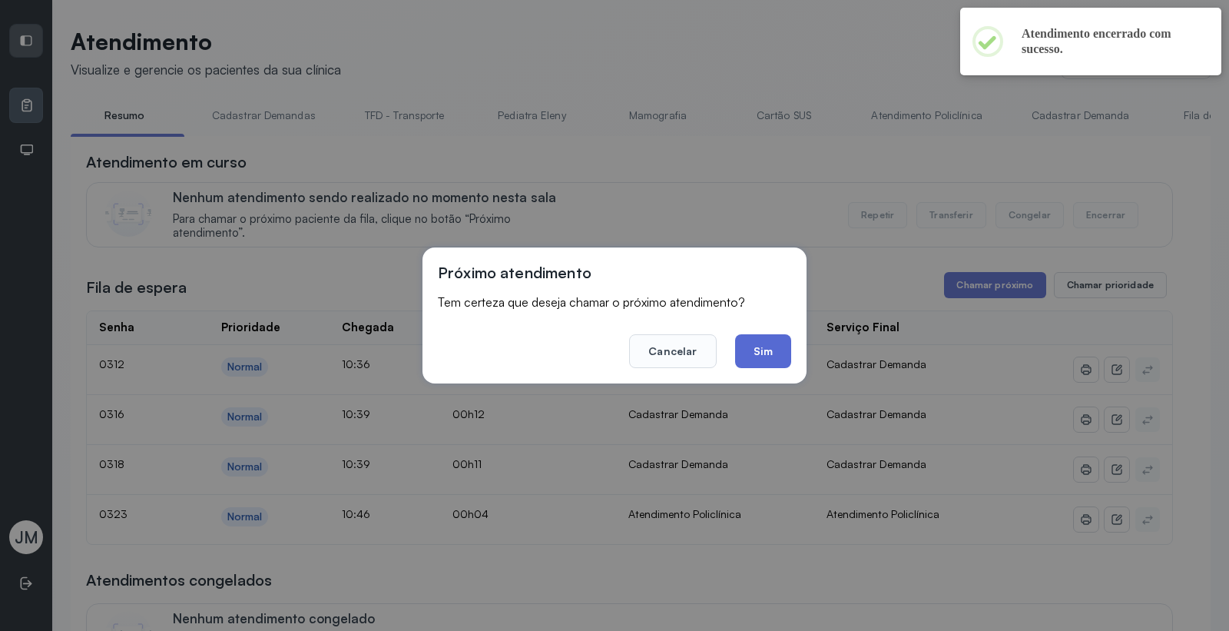
click at [765, 348] on button "Sim" at bounding box center [763, 351] width 56 height 34
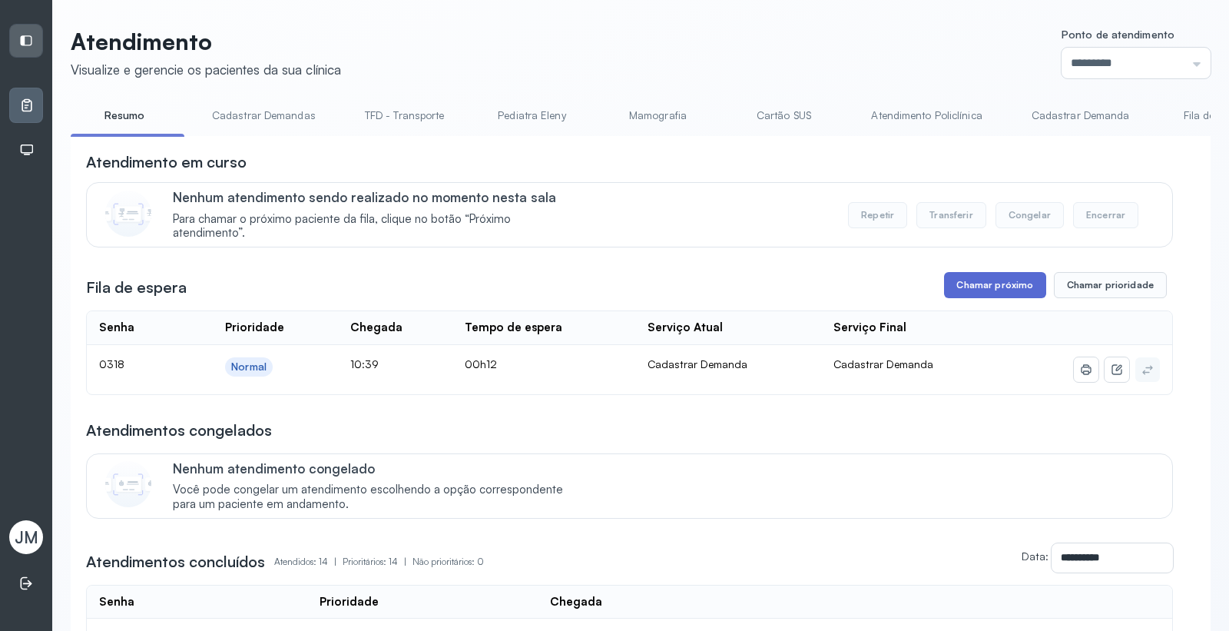
click at [1004, 295] on button "Chamar próximo" at bounding box center [994, 285] width 101 height 26
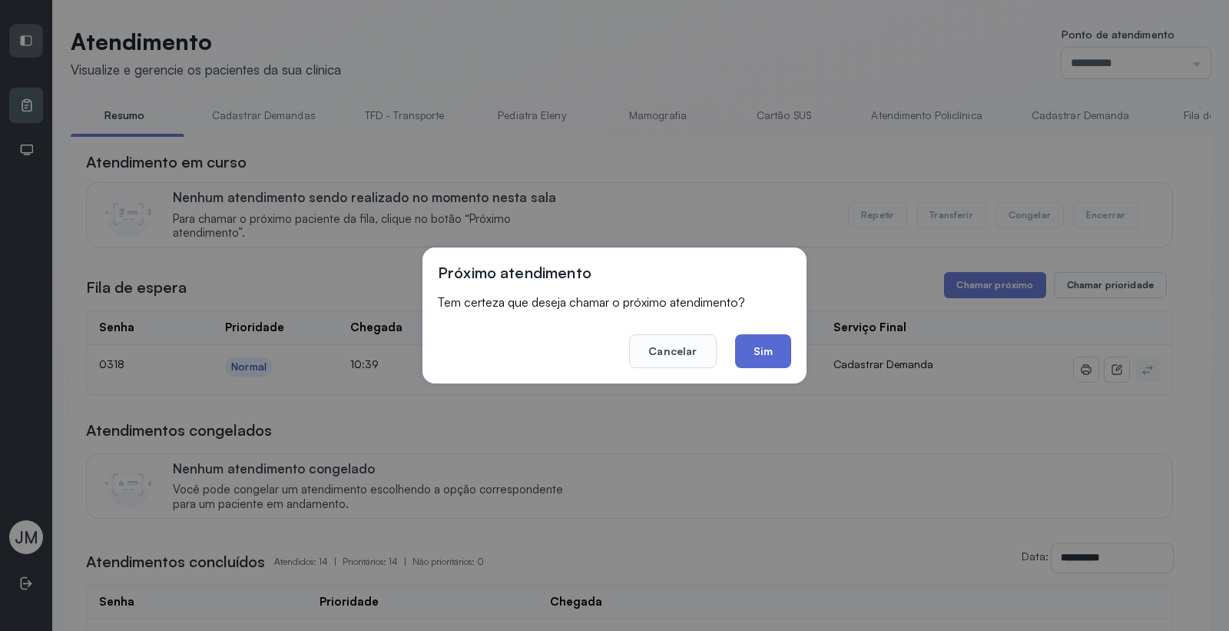
click at [764, 351] on button "Sim" at bounding box center [763, 351] width 56 height 34
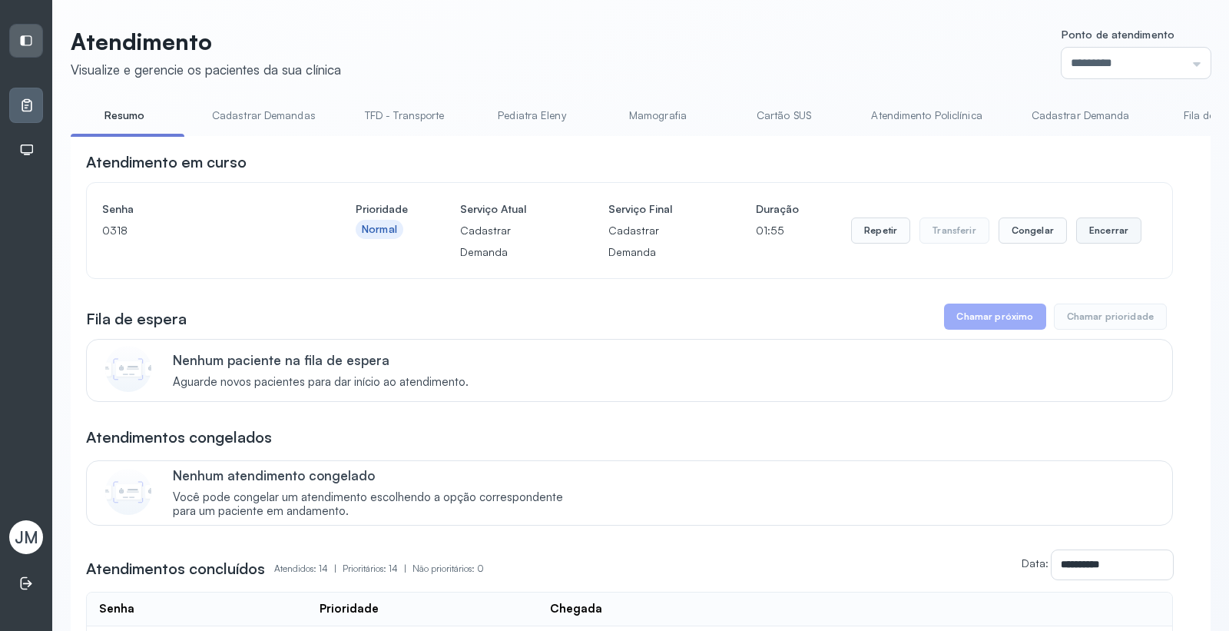
click at [1108, 238] on button "Encerrar" at bounding box center [1108, 230] width 65 height 26
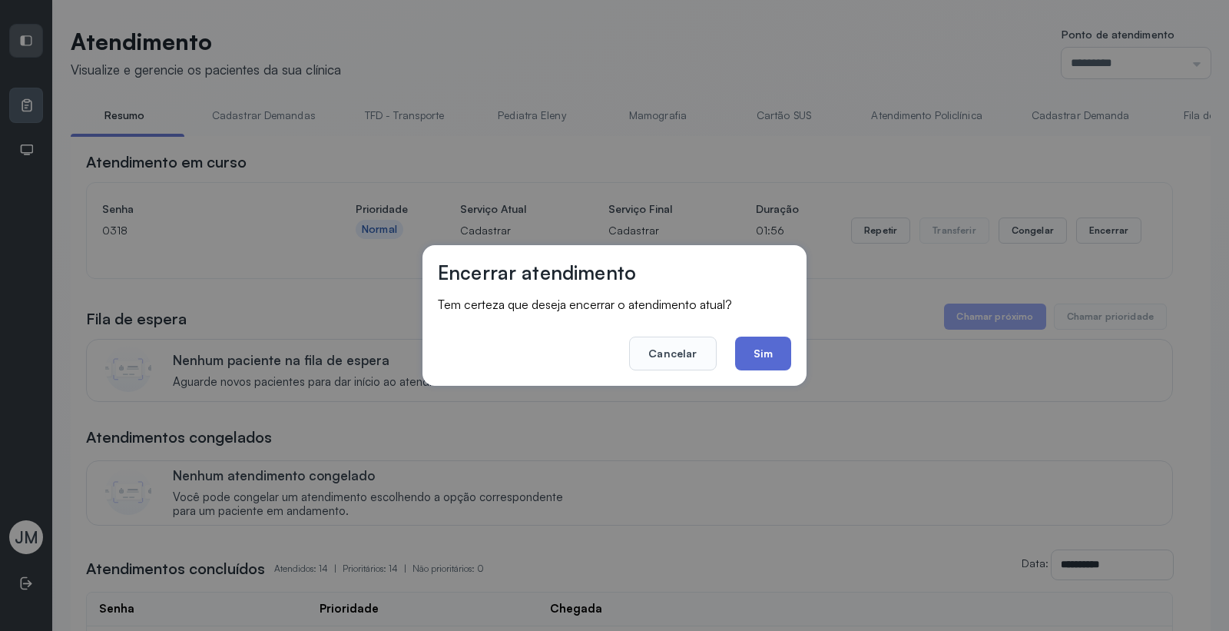
click at [779, 358] on button "Sim" at bounding box center [763, 353] width 56 height 34
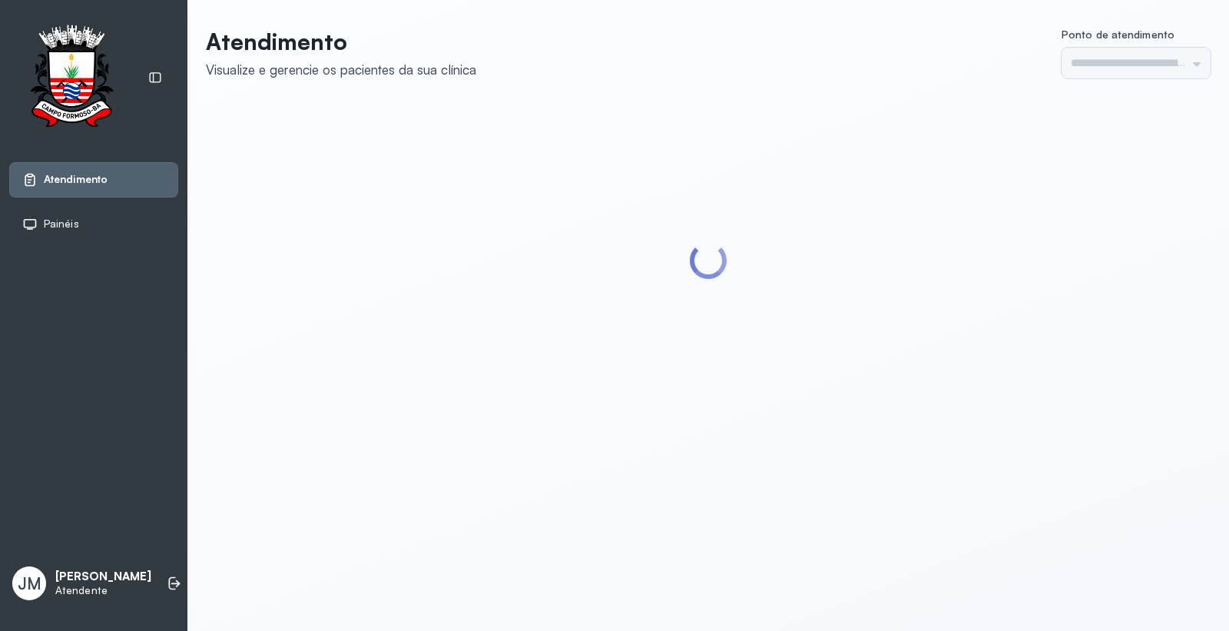
type input "*********"
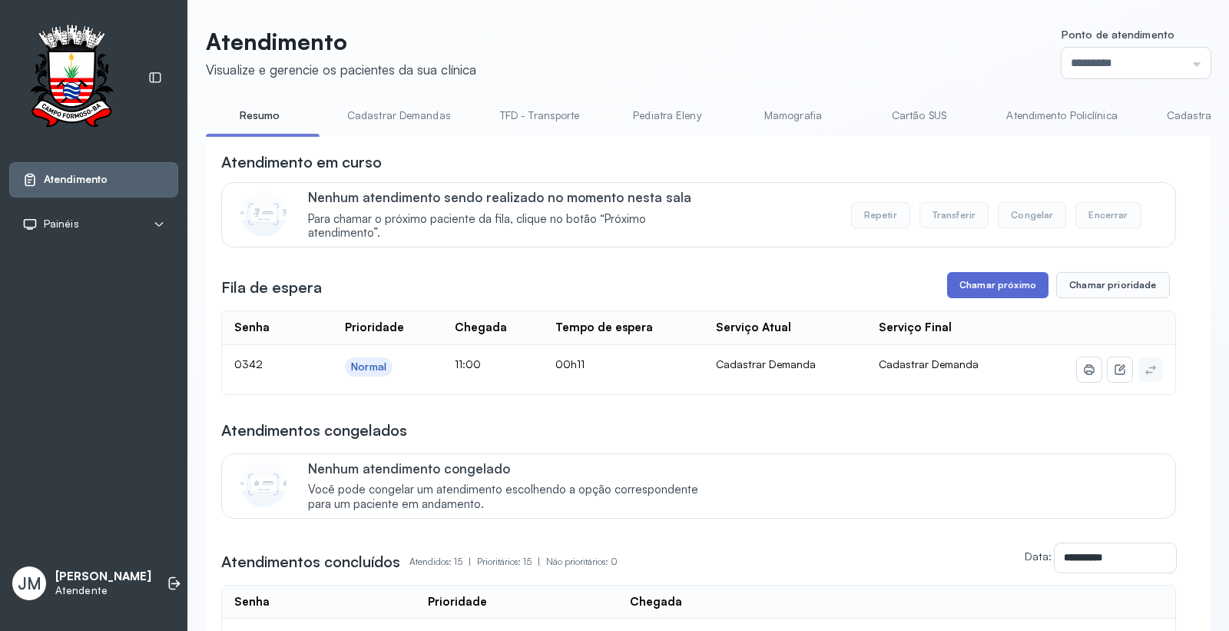
click at [985, 287] on button "Chamar próximo" at bounding box center [997, 285] width 101 height 26
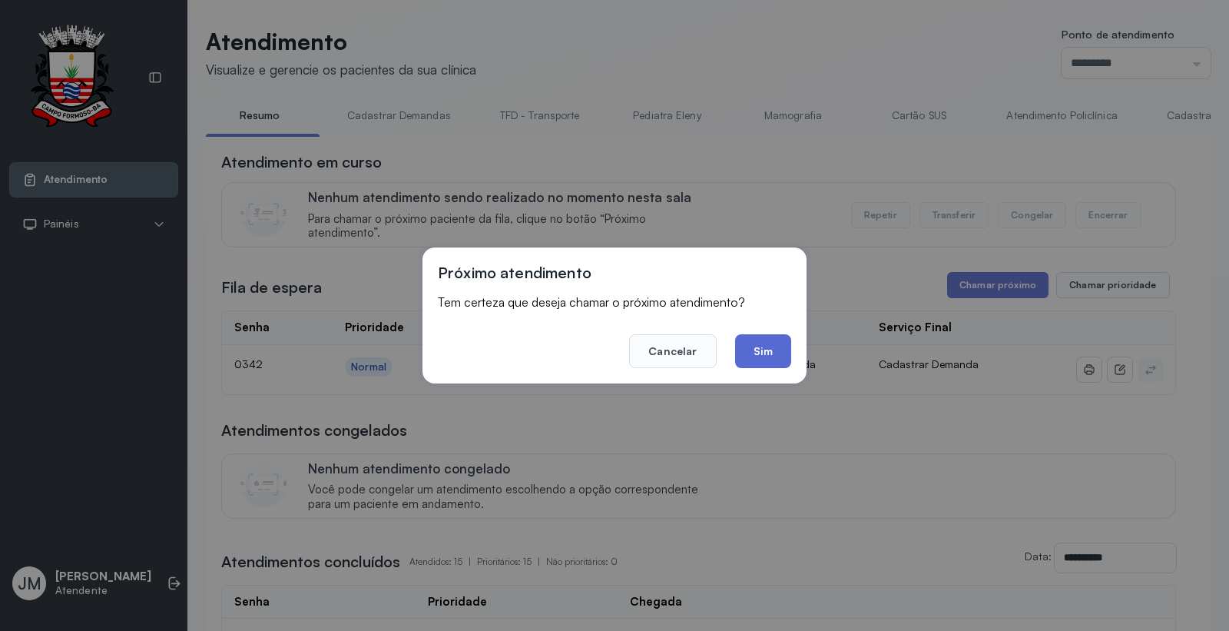
drag, startPoint x: 753, startPoint y: 333, endPoint x: 767, endPoint y: 338, distance: 14.1
click at [754, 332] on footer "Cancelar Sim" at bounding box center [614, 340] width 353 height 55
click at [773, 343] on button "Sim" at bounding box center [763, 351] width 56 height 34
